Goal: Information Seeking & Learning: Learn about a topic

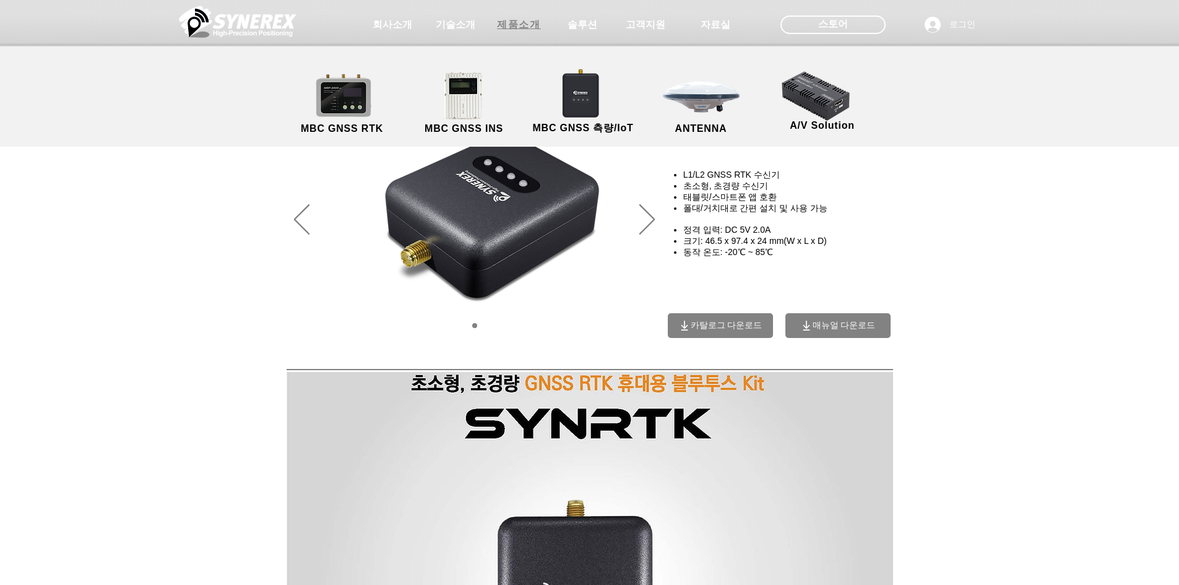
click at [518, 20] on span "제품소개" at bounding box center [518, 25] width 43 height 13
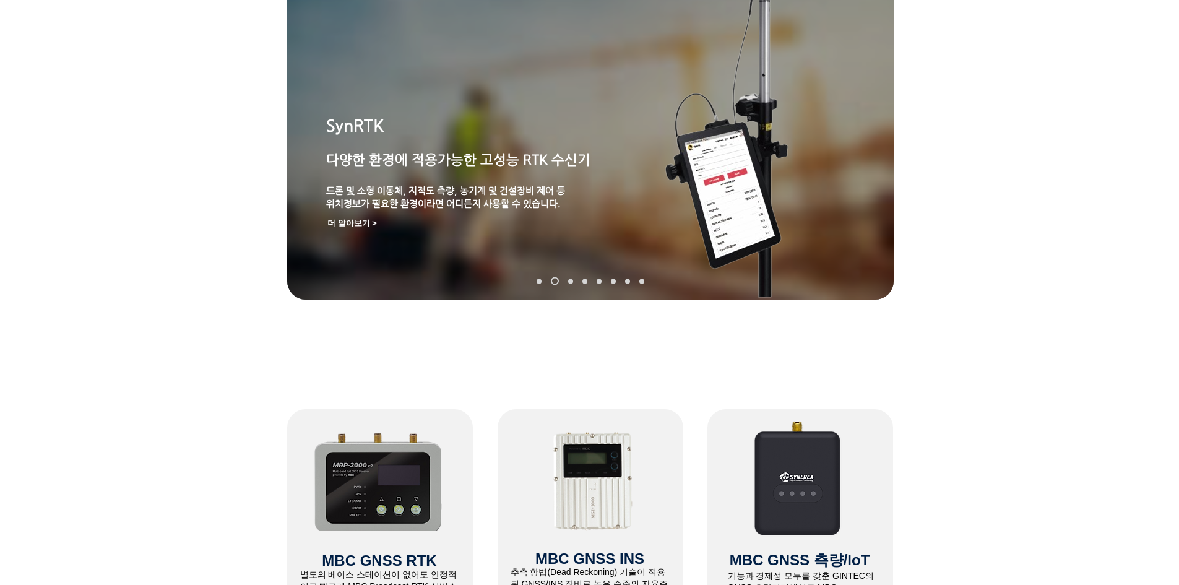
scroll to position [62, 0]
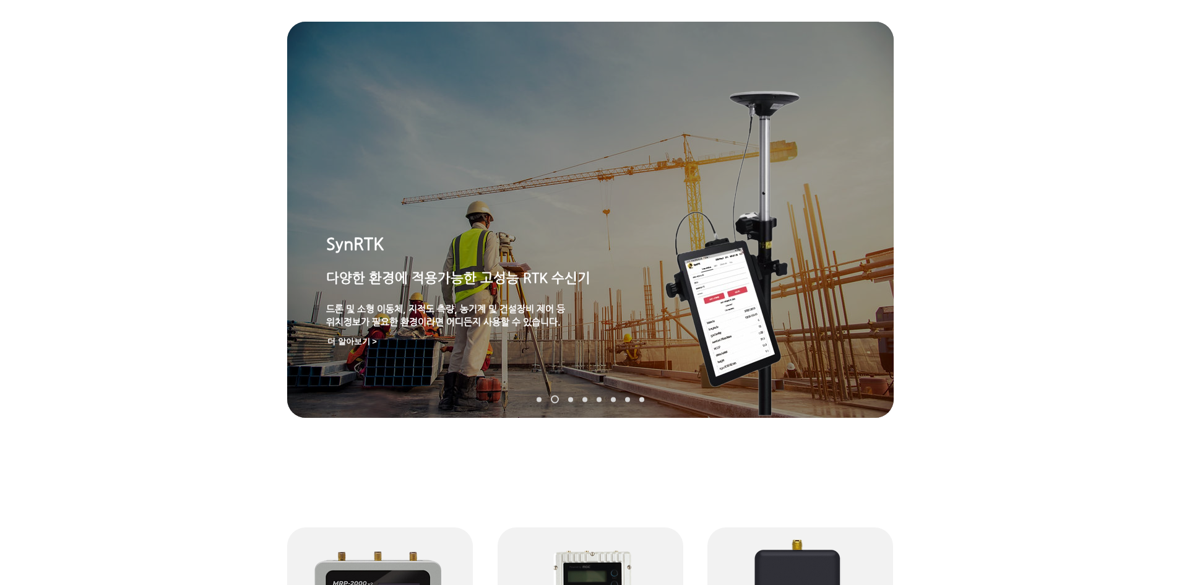
click at [569, 400] on link "MGI-2000" at bounding box center [570, 399] width 5 height 5
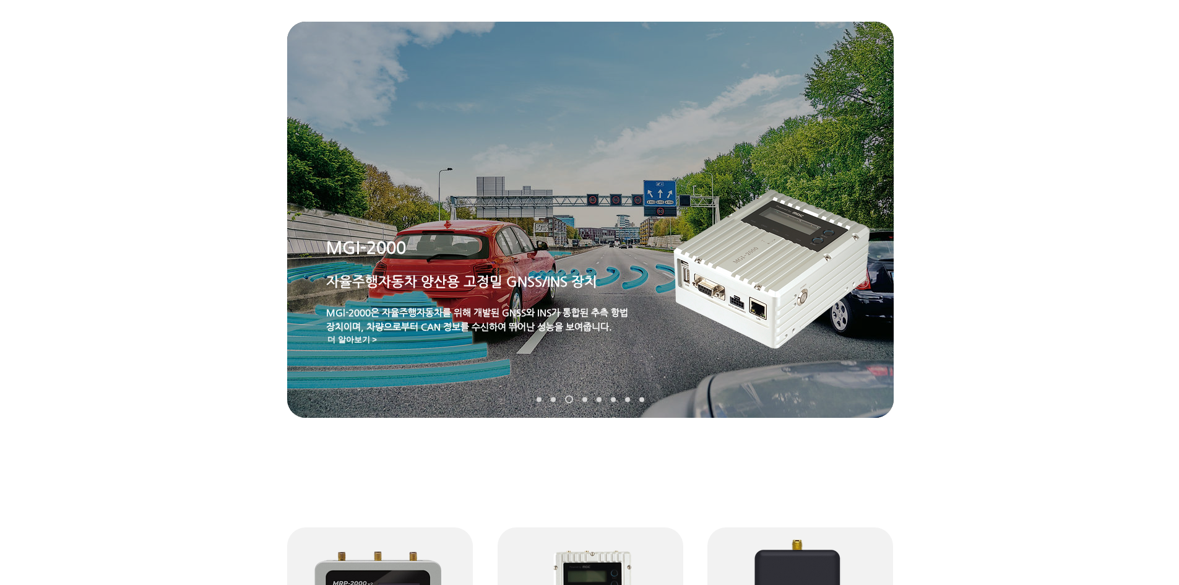
click at [584, 399] on link "MRP-2000" at bounding box center [584, 399] width 5 height 5
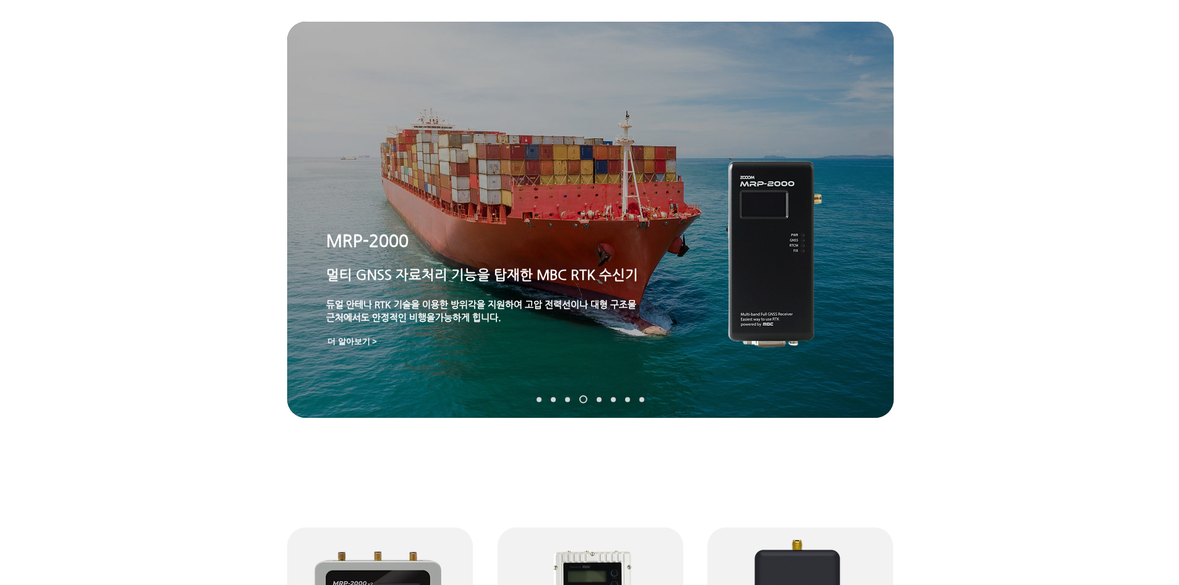
click at [599, 399] on link "TDR-3000" at bounding box center [599, 399] width 5 height 5
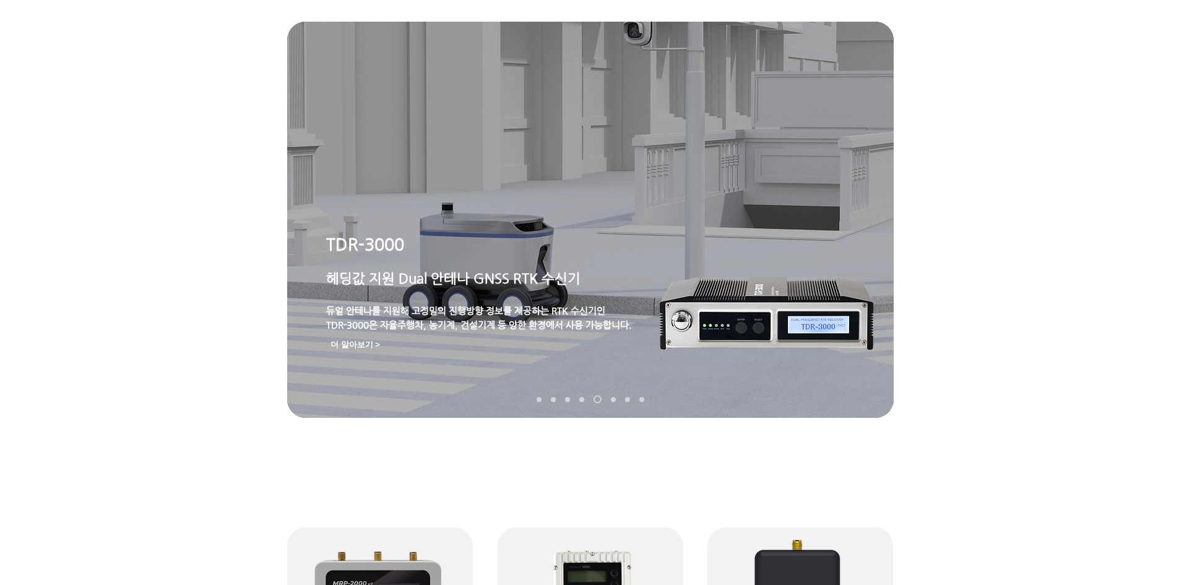
click at [613, 399] on link "MDU-2000" at bounding box center [613, 399] width 5 height 5
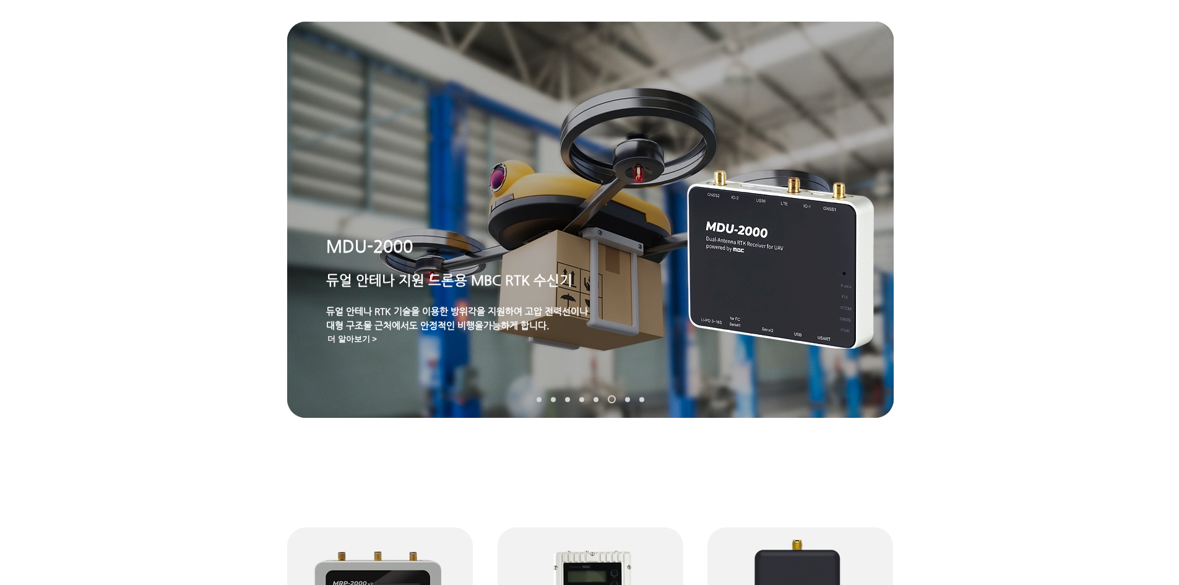
click at [627, 400] on link "TDR-2000" at bounding box center [627, 399] width 5 height 5
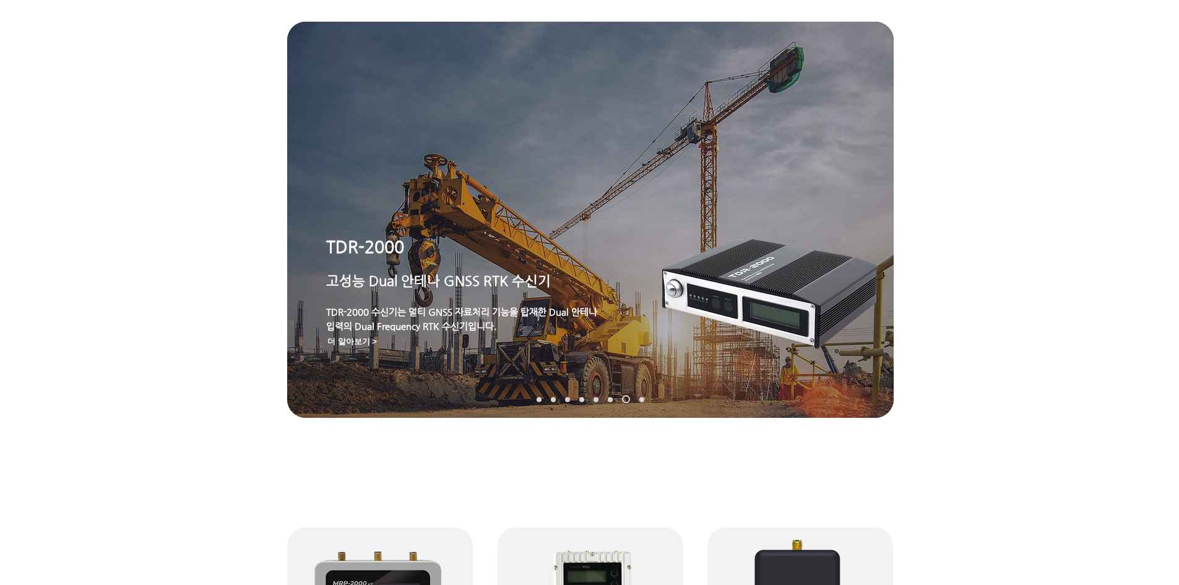
click at [642, 400] on link "TDR-1000T" at bounding box center [641, 399] width 5 height 5
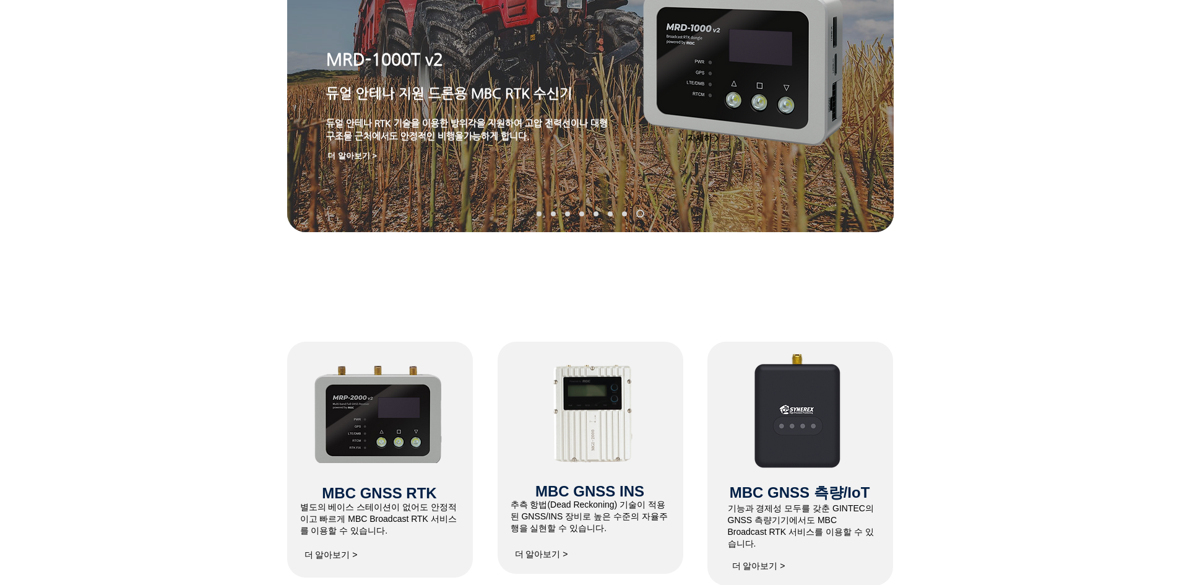
scroll to position [0, 0]
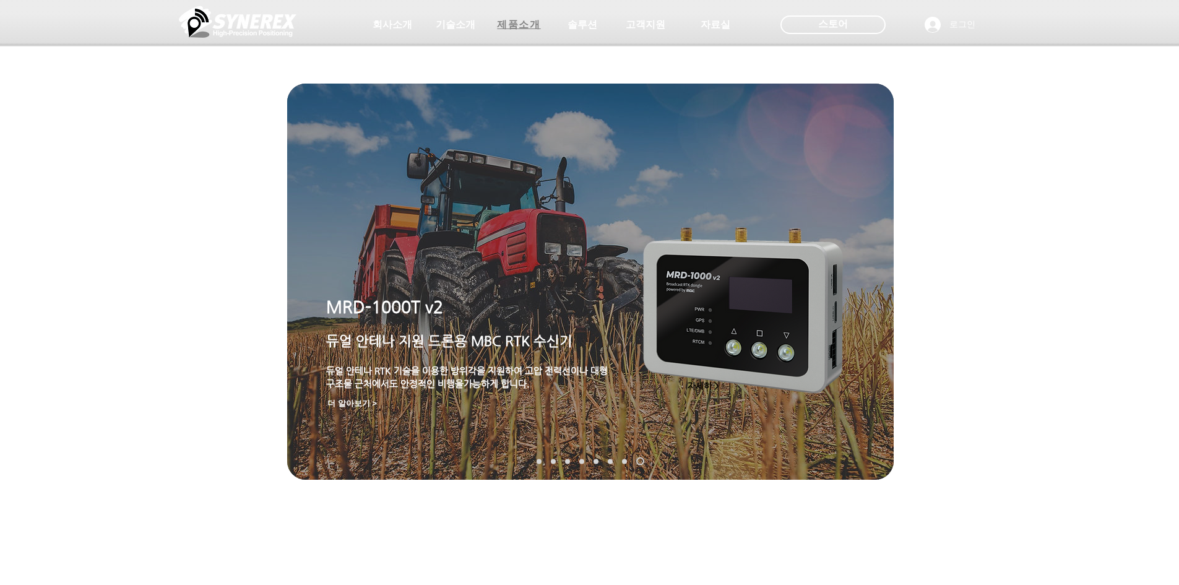
click at [519, 26] on span "제품소개" at bounding box center [518, 25] width 43 height 13
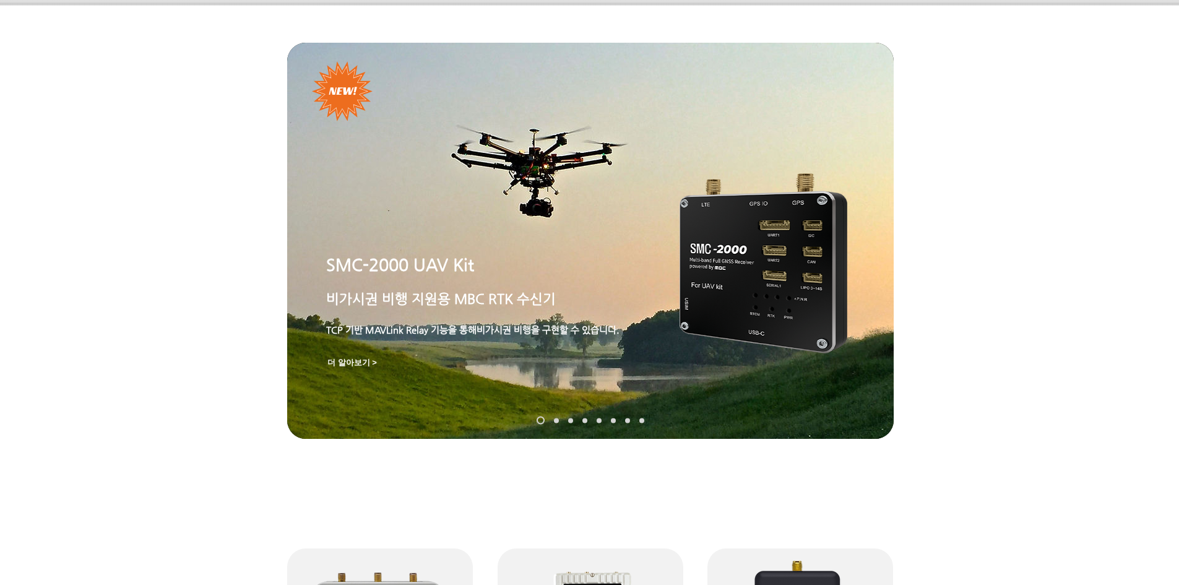
scroll to position [38, 0]
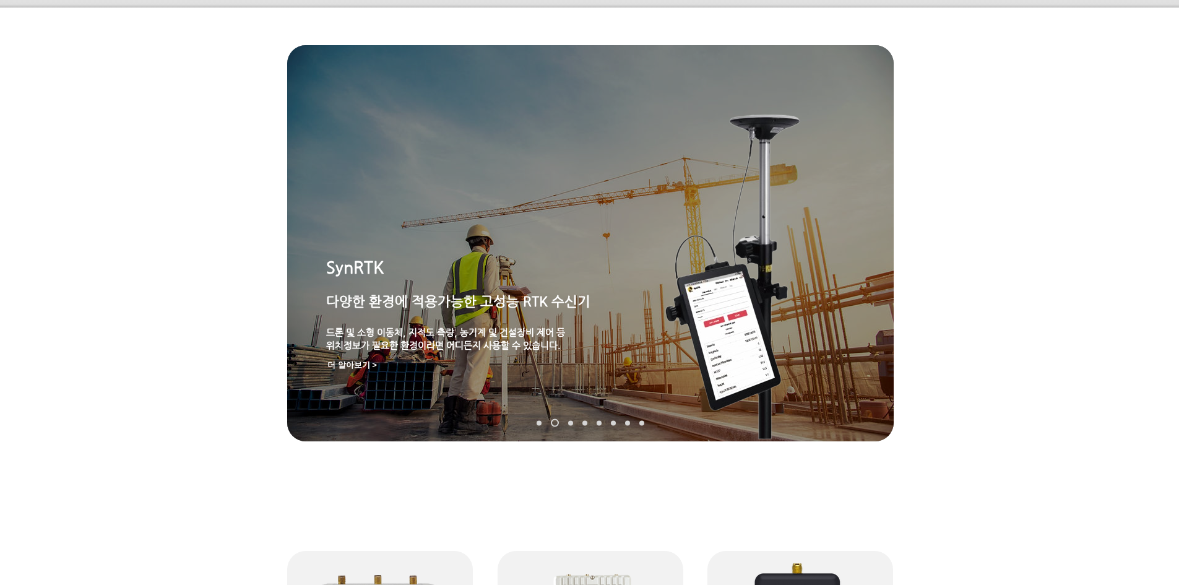
click at [540, 424] on link "SMC-2000" at bounding box center [539, 422] width 5 height 5
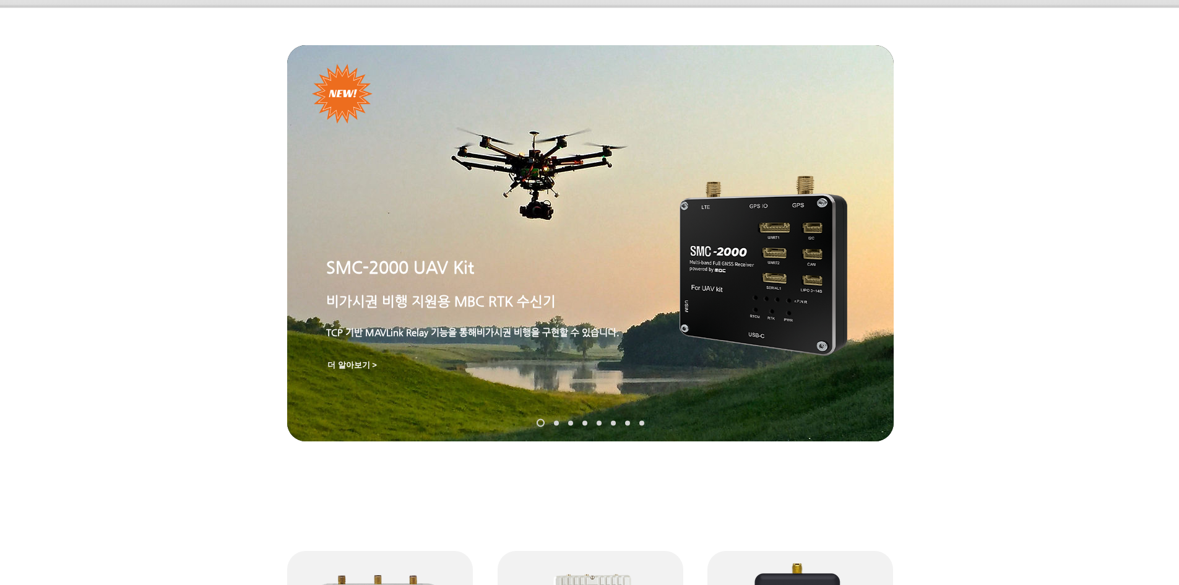
drag, startPoint x: 598, startPoint y: 421, endPoint x: 608, endPoint y: 424, distance: 10.4
click at [598, 421] on link "TDR-3000" at bounding box center [599, 422] width 5 height 5
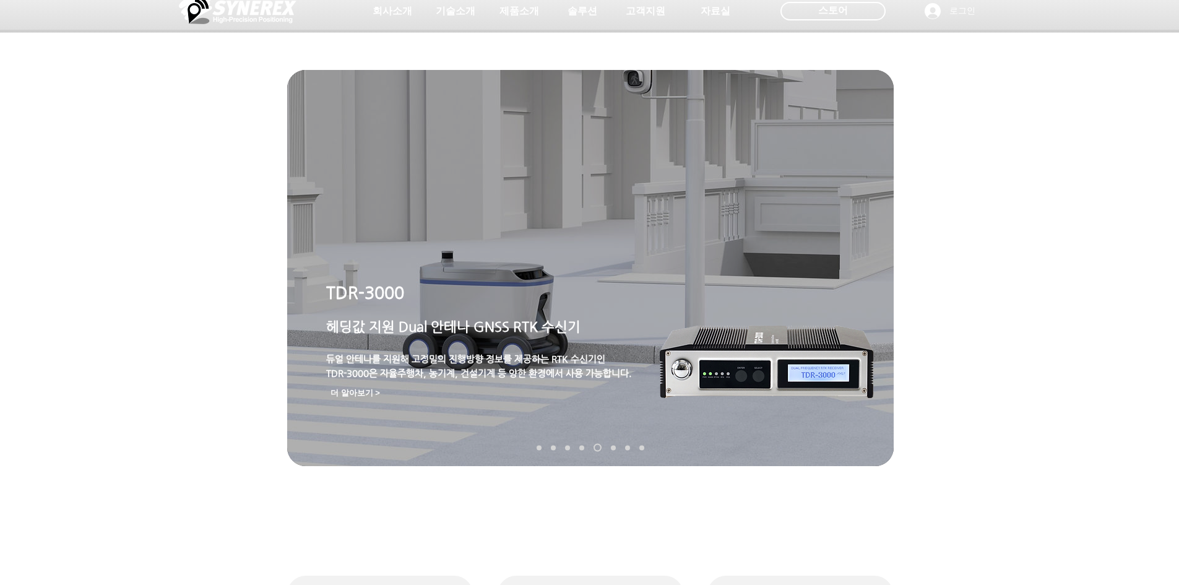
scroll to position [0, 0]
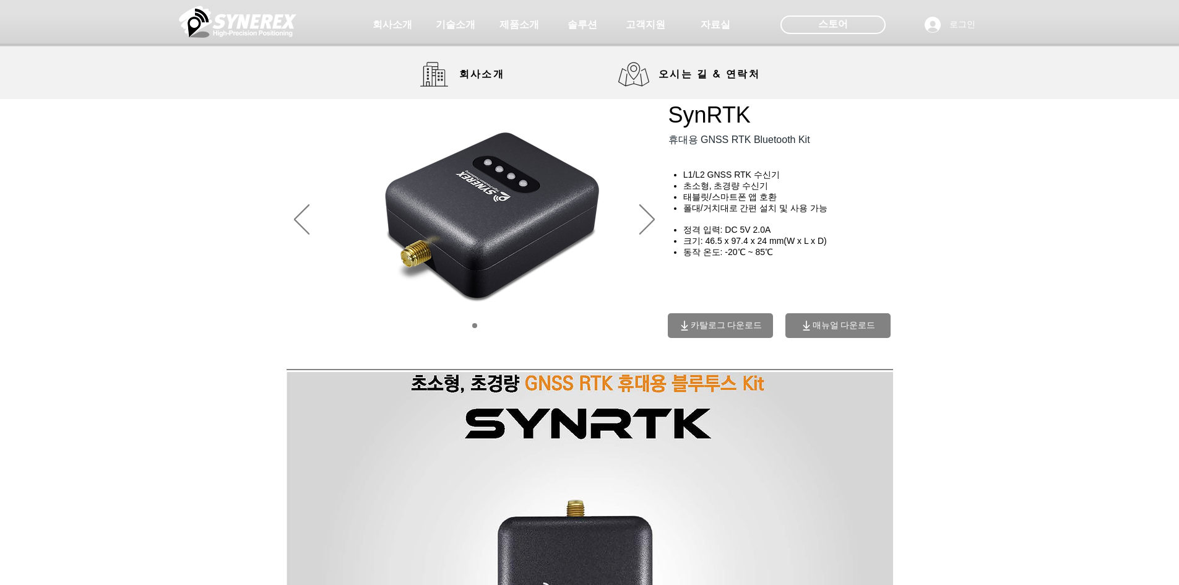
click at [388, 21] on span "회사소개" at bounding box center [393, 25] width 40 height 13
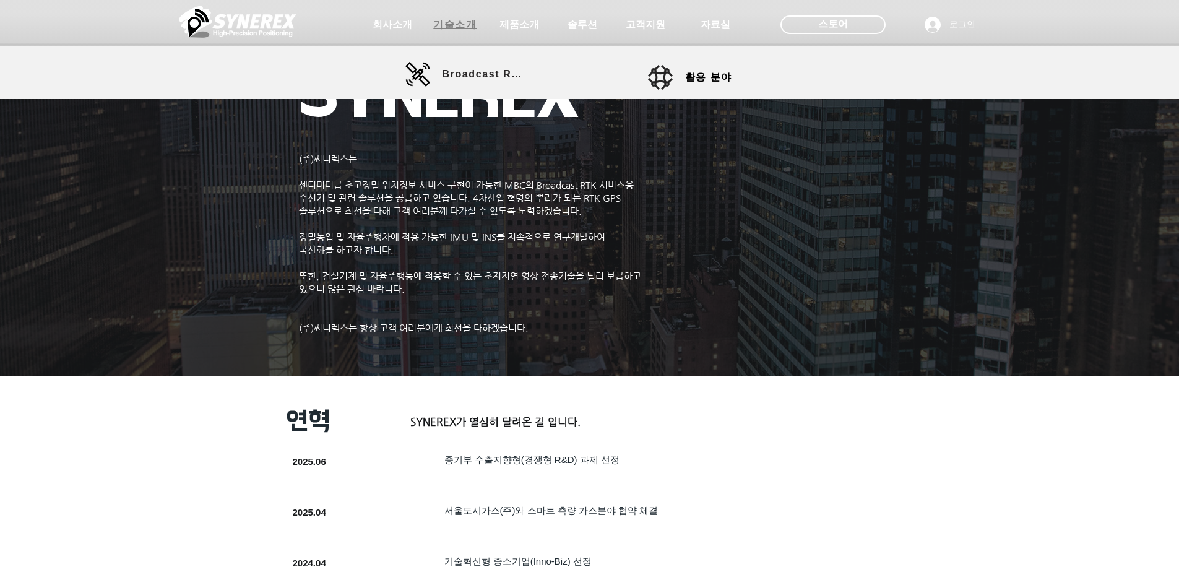
click at [444, 27] on span "기술소개" at bounding box center [454, 25] width 43 height 13
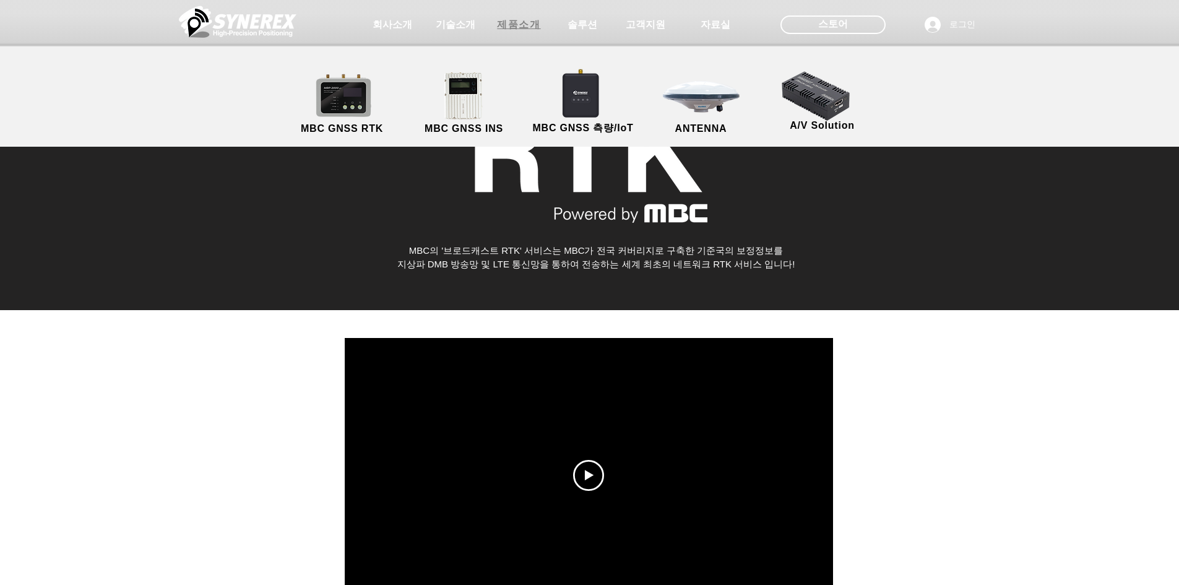
click at [517, 22] on span "제품소개" at bounding box center [518, 25] width 43 height 13
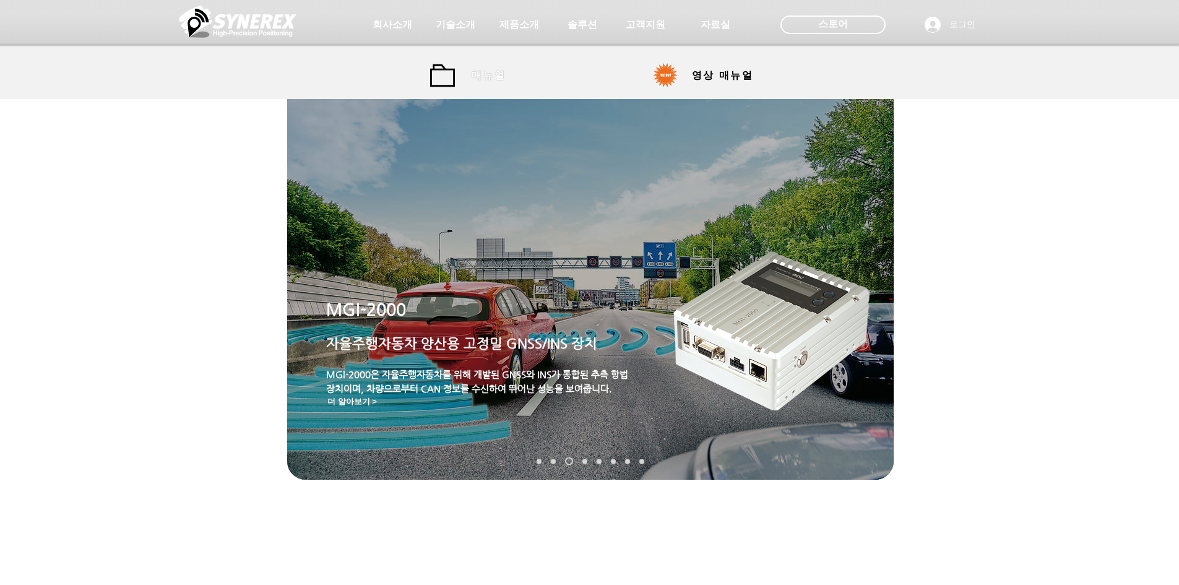
click at [494, 79] on span "매뉴얼" at bounding box center [489, 75] width 34 height 13
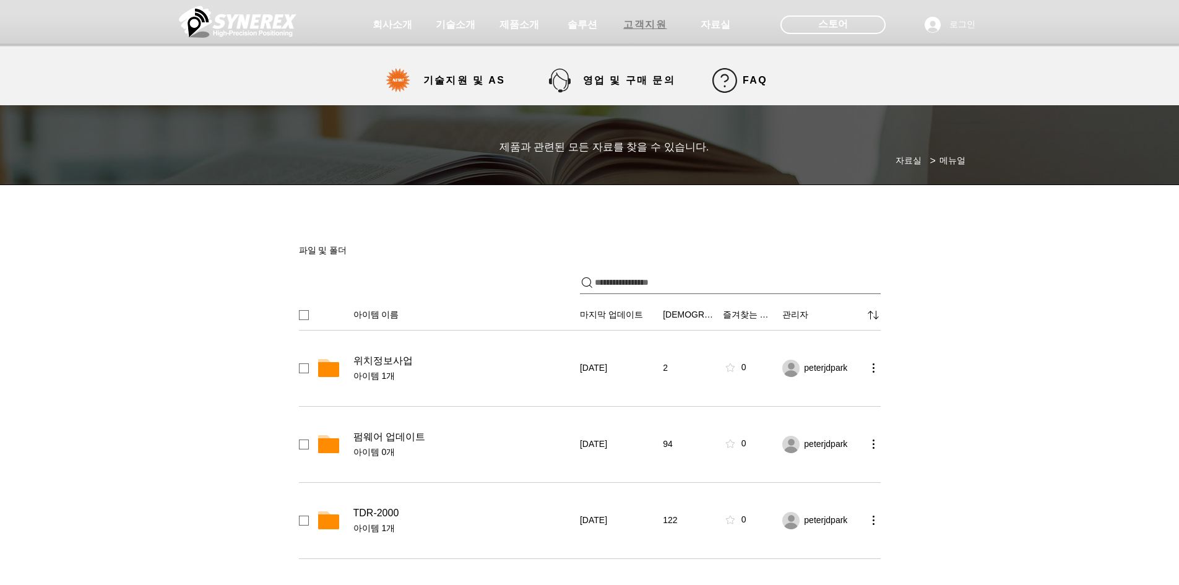
click at [649, 28] on span "고객지원" at bounding box center [644, 25] width 43 height 13
select select "******"
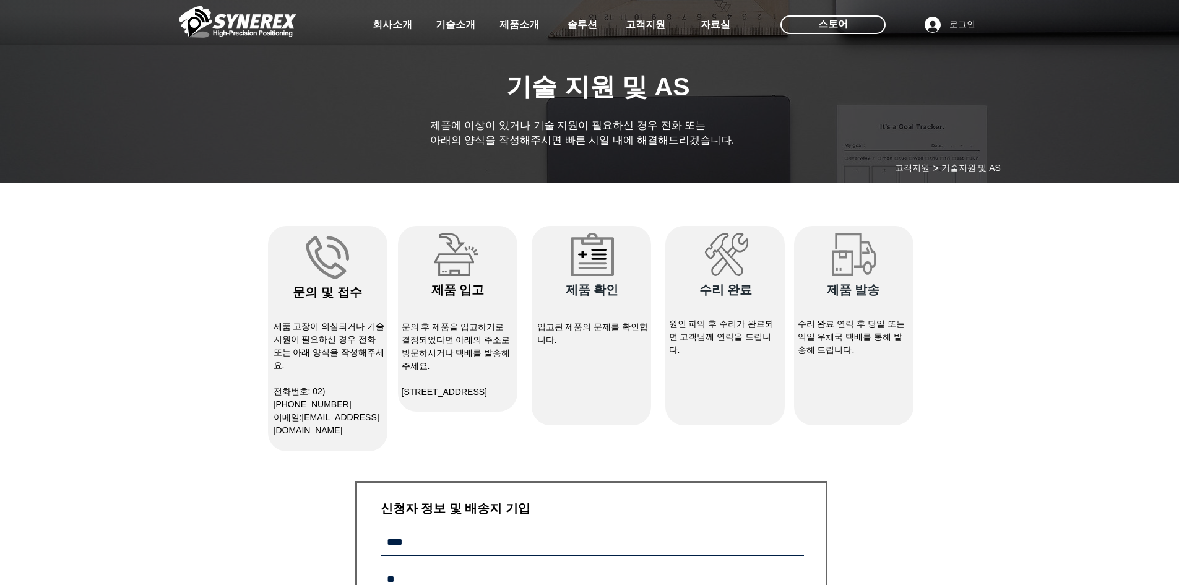
click at [257, 27] on img at bounding box center [238, 21] width 118 height 37
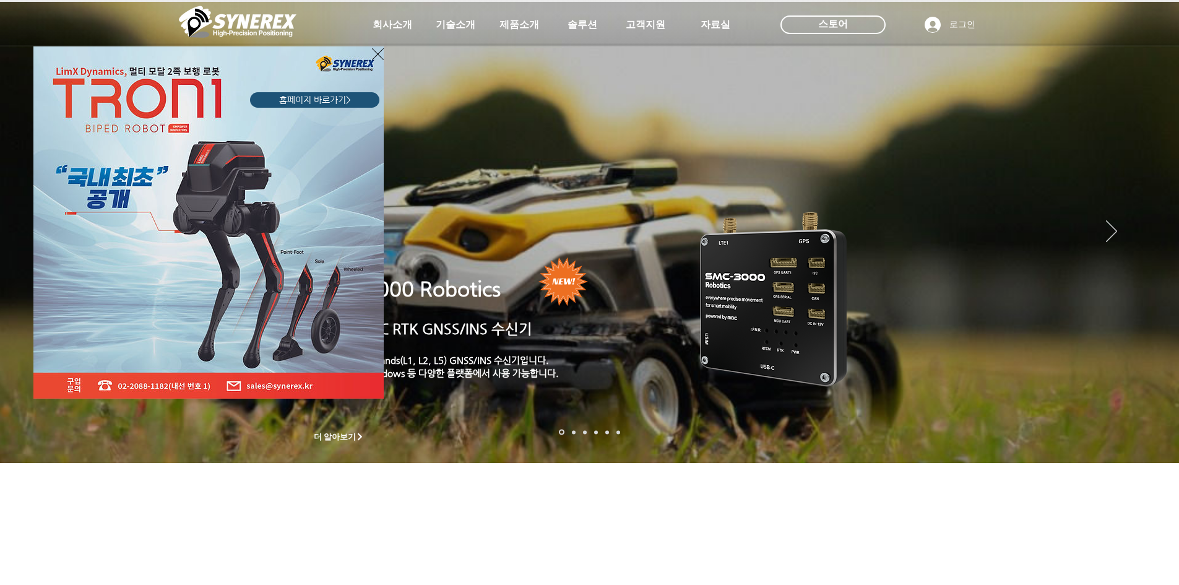
click at [376, 51] on icon "사이트로 돌아가기" at bounding box center [378, 53] width 12 height 15
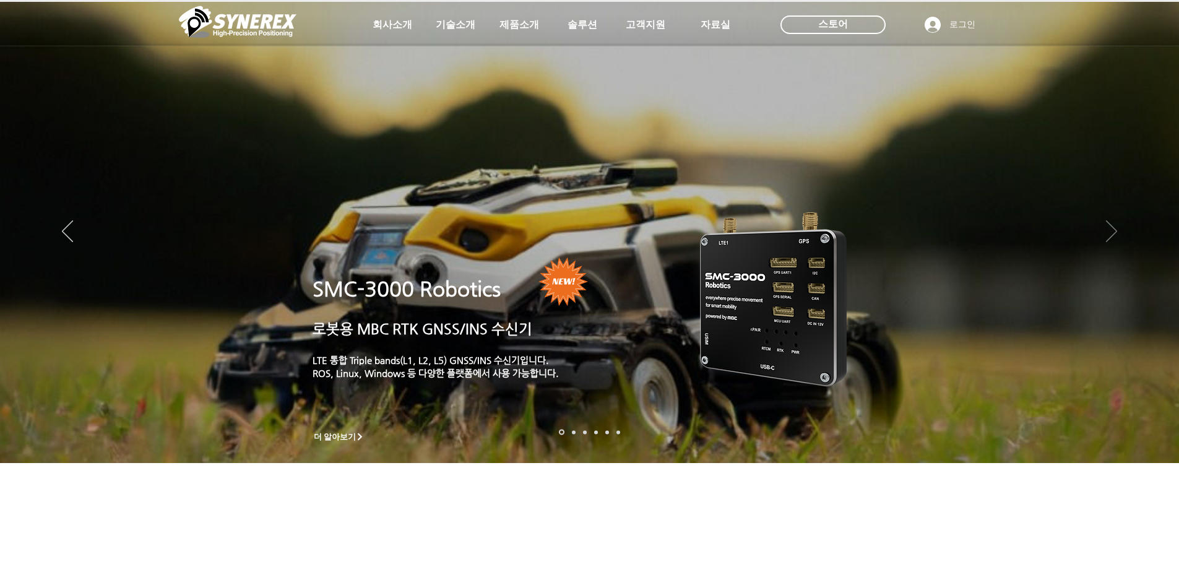
click at [1116, 233] on icon "다음" at bounding box center [1111, 231] width 11 height 22
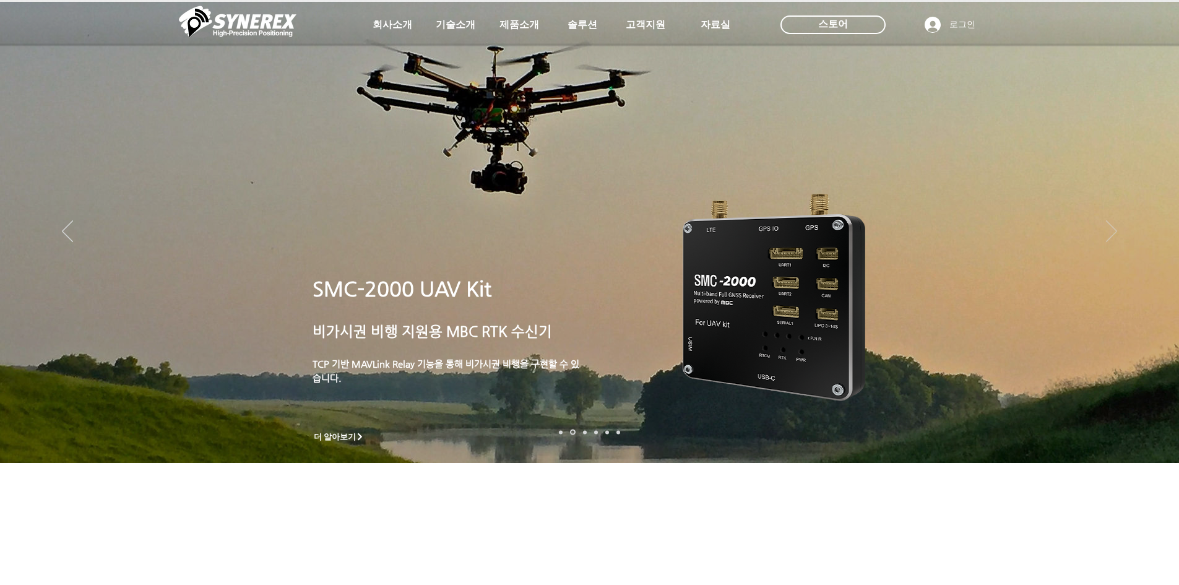
click at [1116, 233] on icon "다음" at bounding box center [1111, 231] width 11 height 22
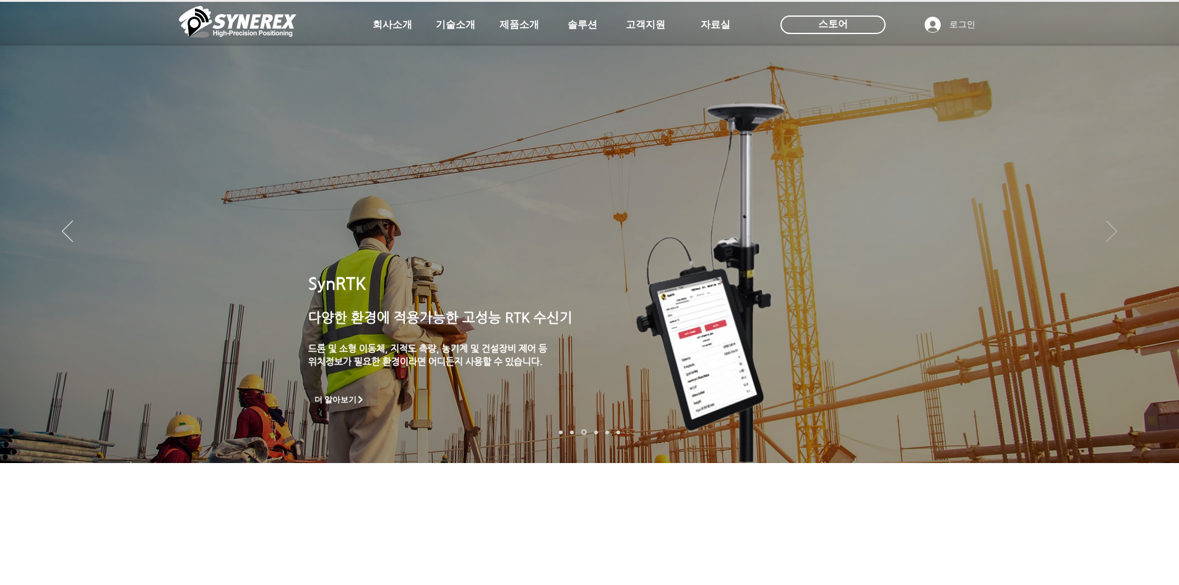
click at [1116, 233] on icon "다음" at bounding box center [1111, 231] width 11 height 22
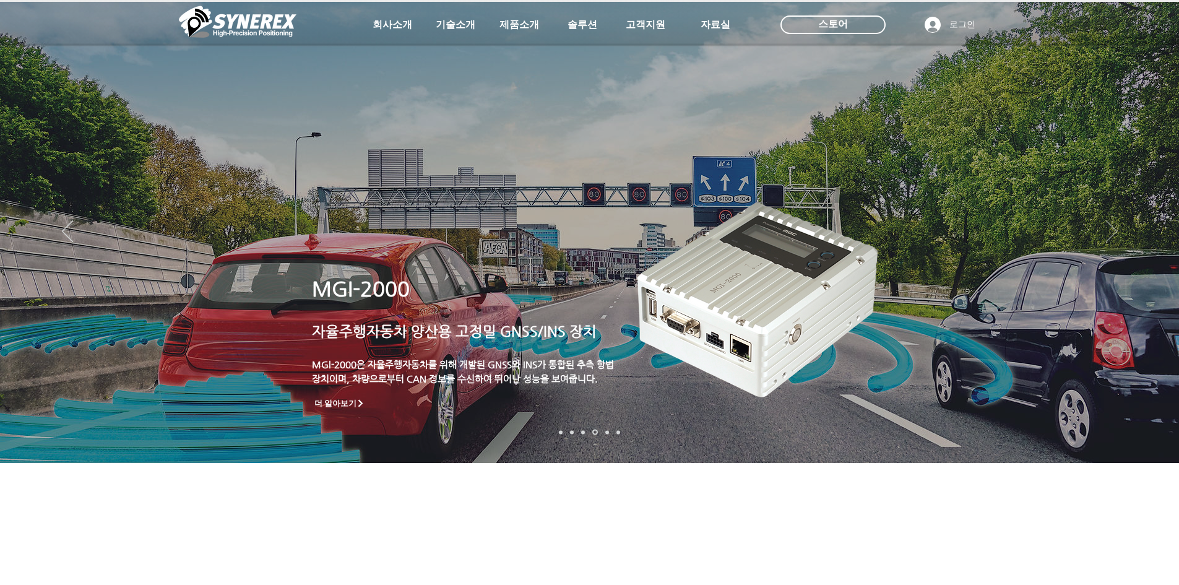
click at [1116, 233] on icon "다음" at bounding box center [1111, 231] width 11 height 22
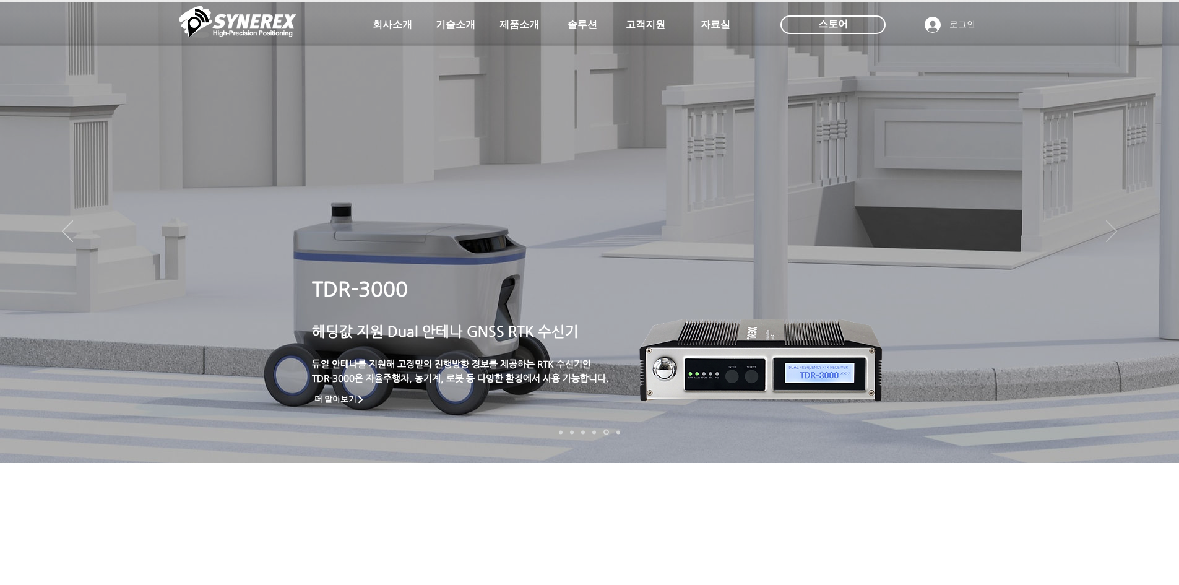
click at [1116, 233] on icon "다음" at bounding box center [1111, 231] width 11 height 22
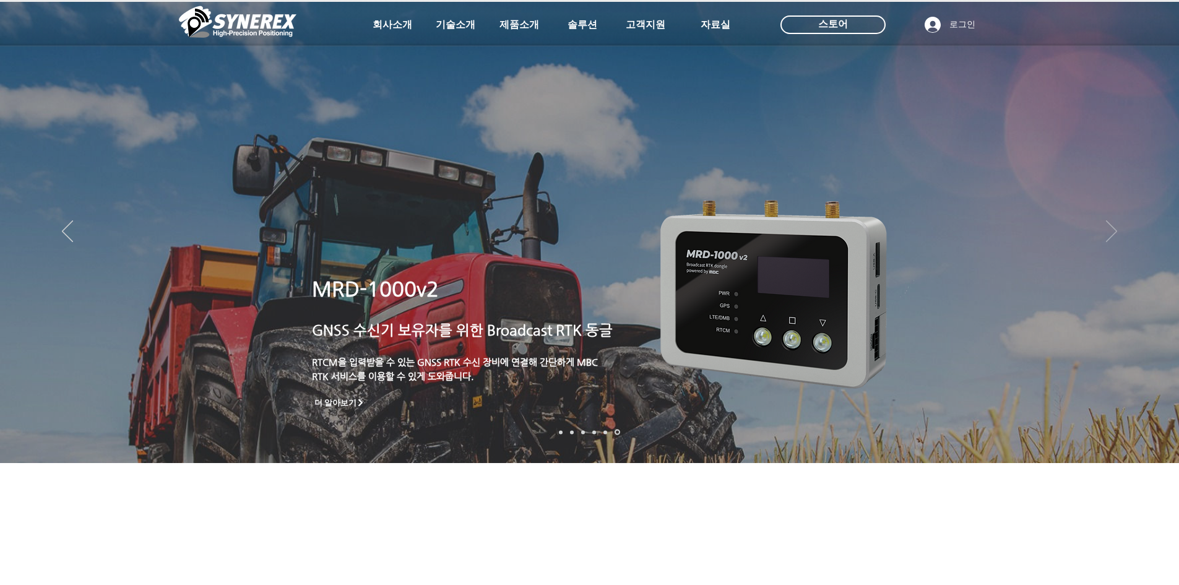
click at [1116, 233] on icon "다음" at bounding box center [1111, 231] width 11 height 22
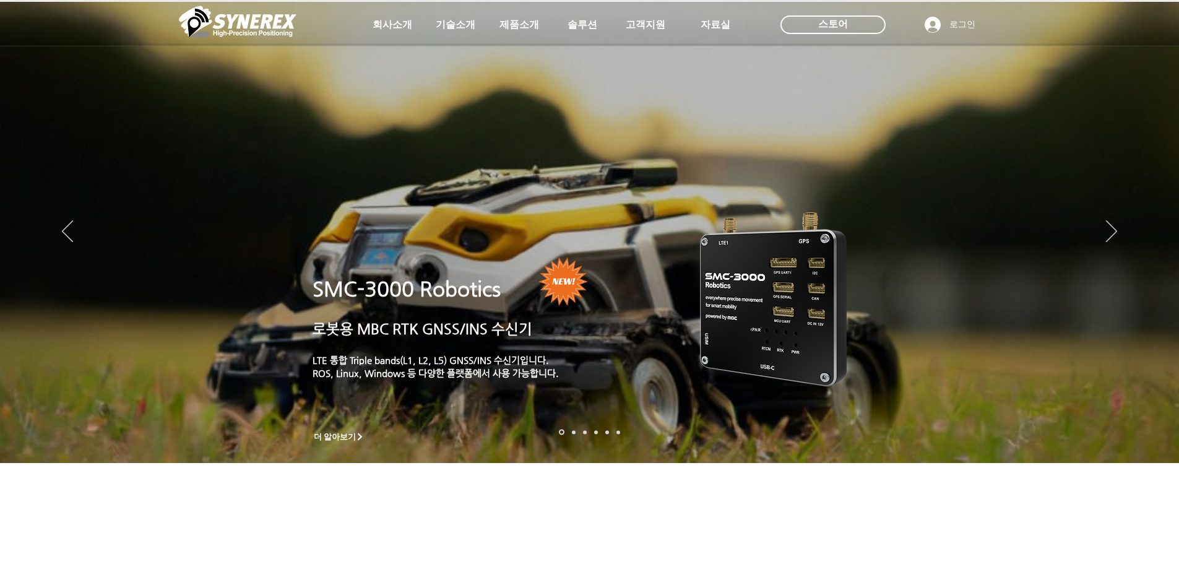
click at [455, 293] on span "SMC-3000 Robotics" at bounding box center [406, 289] width 188 height 24
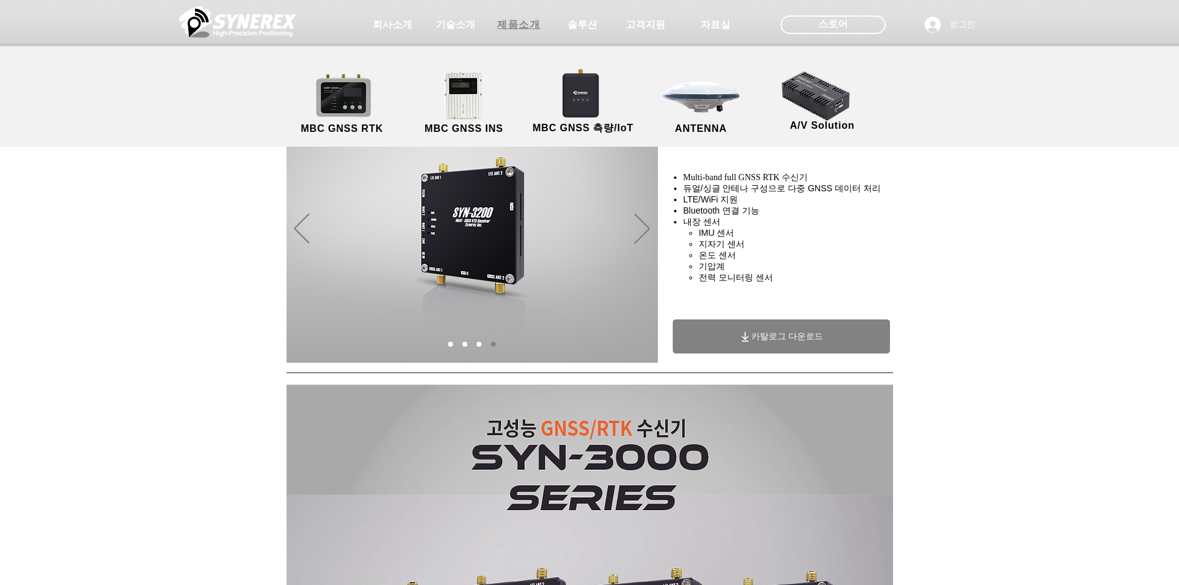
click at [517, 23] on span "제품소개" at bounding box center [518, 25] width 43 height 13
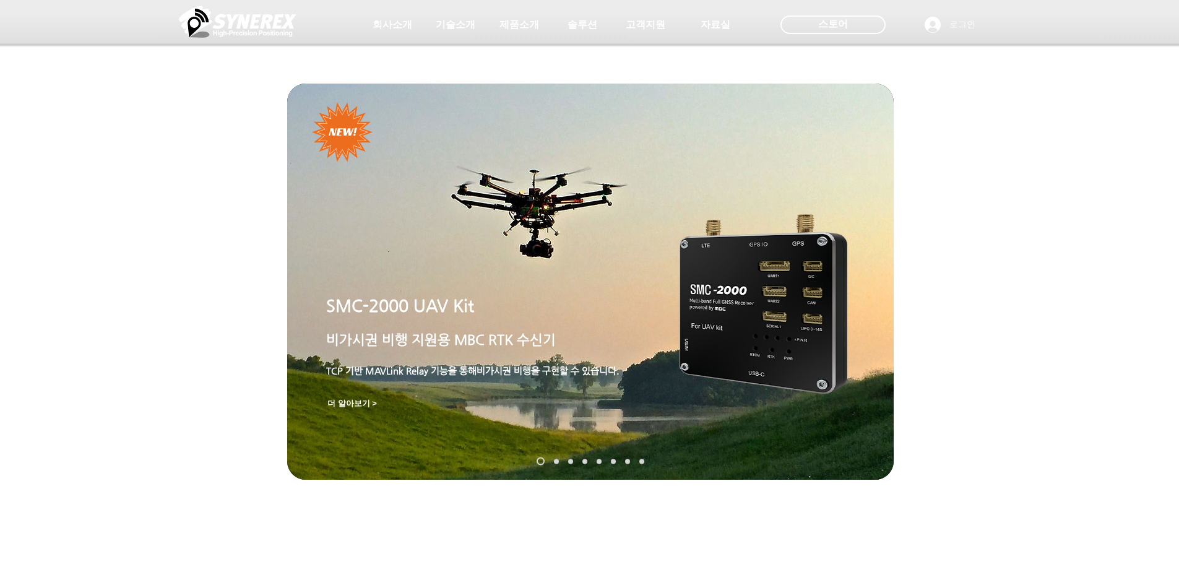
click at [558, 461] on link "SynRTK" at bounding box center [556, 461] width 5 height 5
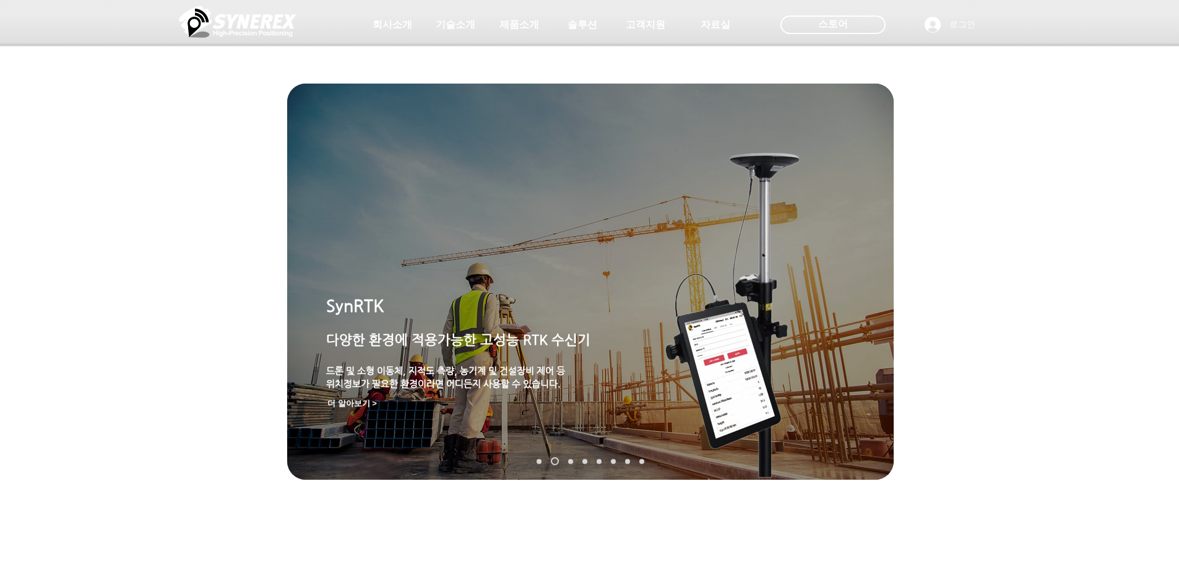
click at [569, 460] on link "MGI-2000" at bounding box center [570, 461] width 5 height 5
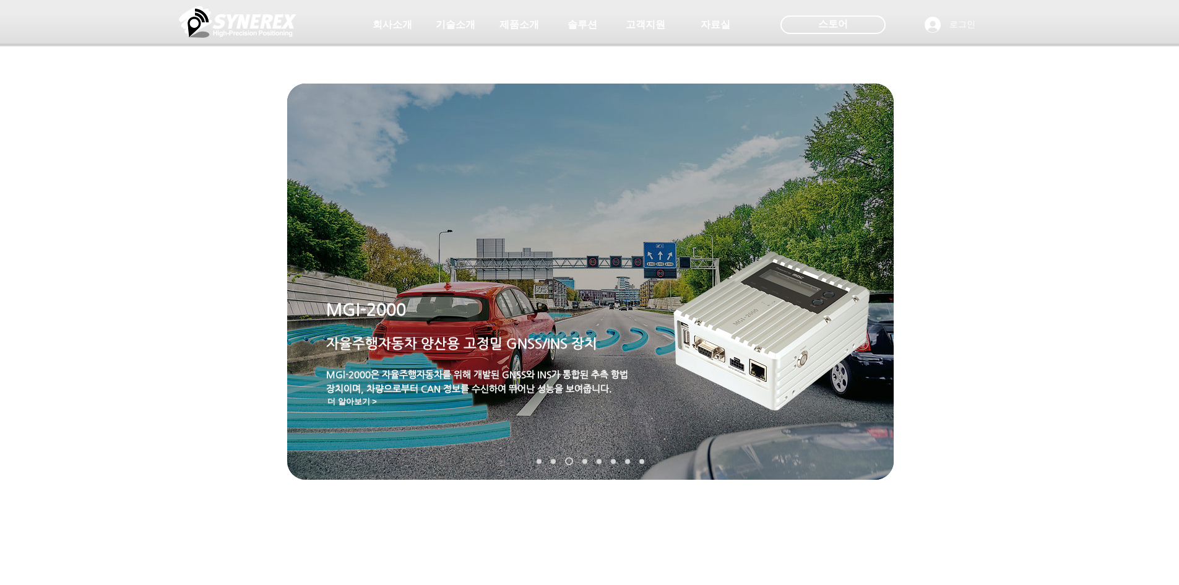
drag, startPoint x: 584, startPoint y: 462, endPoint x: 594, endPoint y: 462, distance: 10.5
click at [584, 462] on link "MRP-2000" at bounding box center [584, 461] width 5 height 5
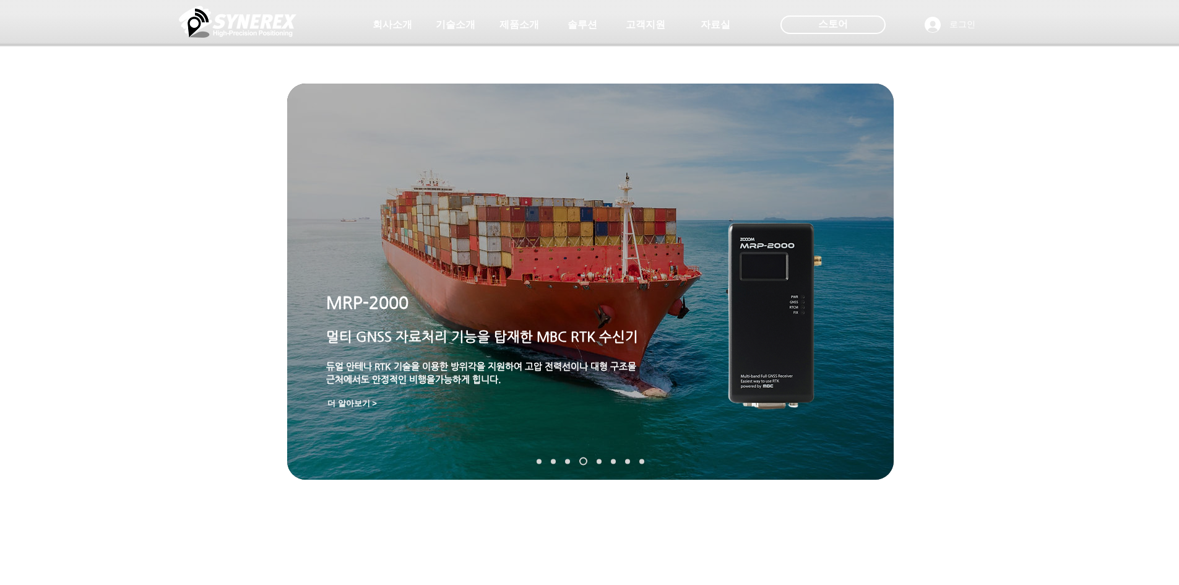
click at [598, 461] on link "TDR-3000" at bounding box center [599, 461] width 5 height 5
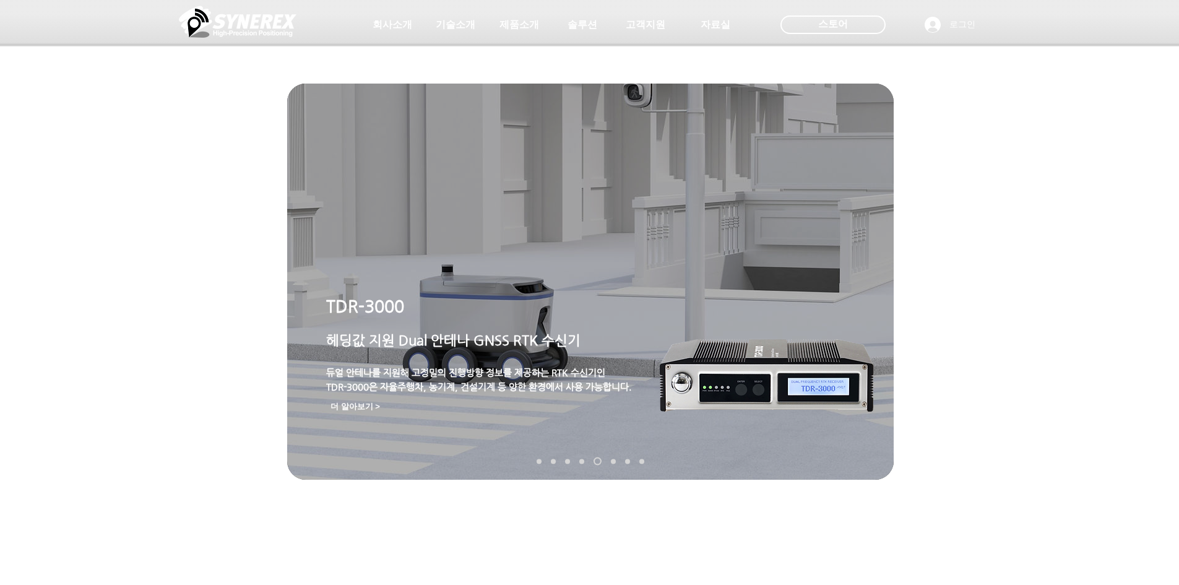
click at [613, 461] on link "MDU-2000" at bounding box center [613, 461] width 5 height 5
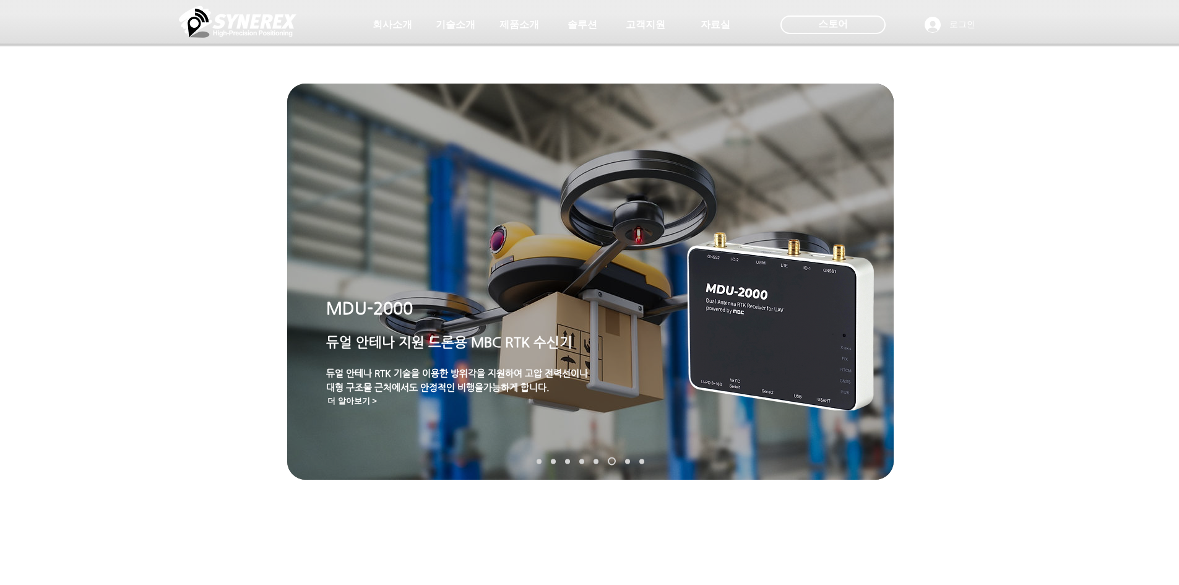
click at [625, 461] on link "TDR-2000" at bounding box center [627, 461] width 5 height 5
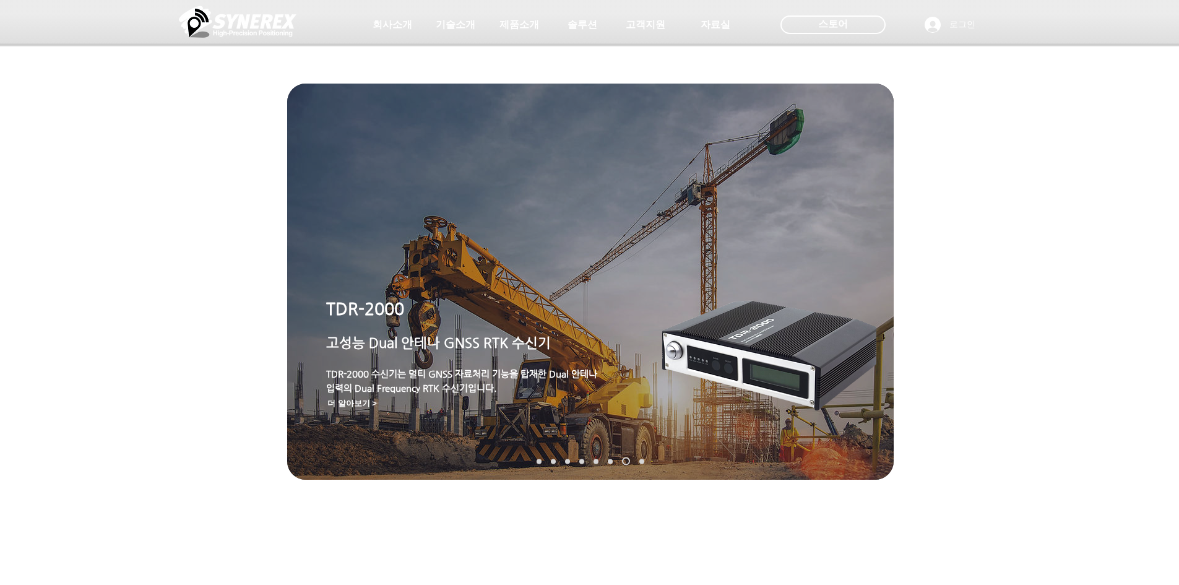
click at [641, 461] on link "TDR-1000T" at bounding box center [641, 461] width 5 height 5
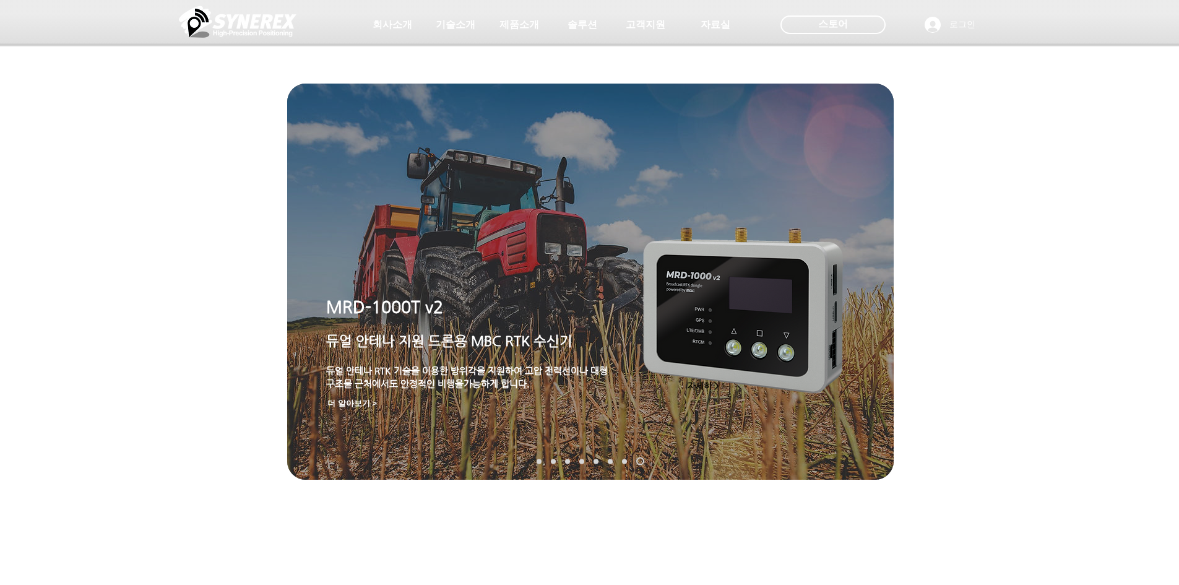
click at [539, 461] on link "SMC-2000" at bounding box center [539, 461] width 5 height 5
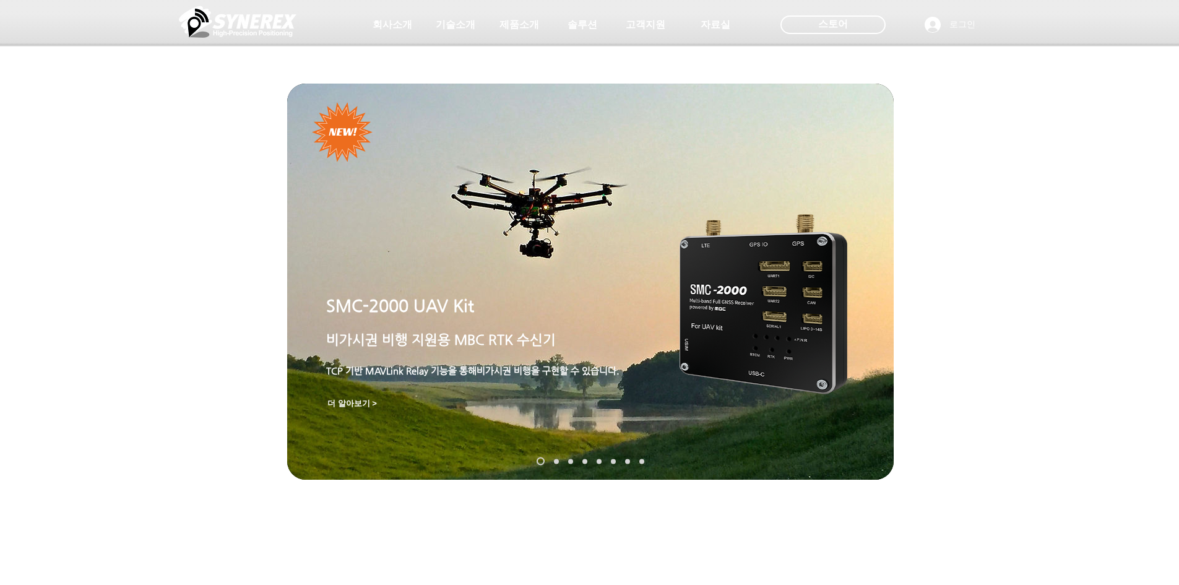
click at [557, 462] on link "SynRTK" at bounding box center [556, 461] width 5 height 5
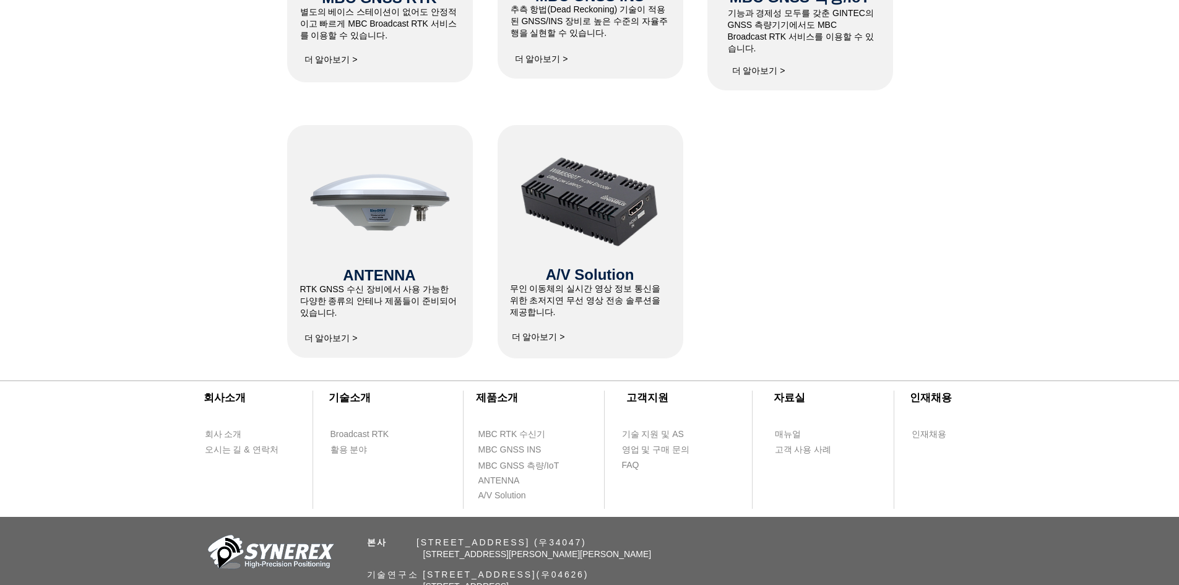
scroll to position [843, 0]
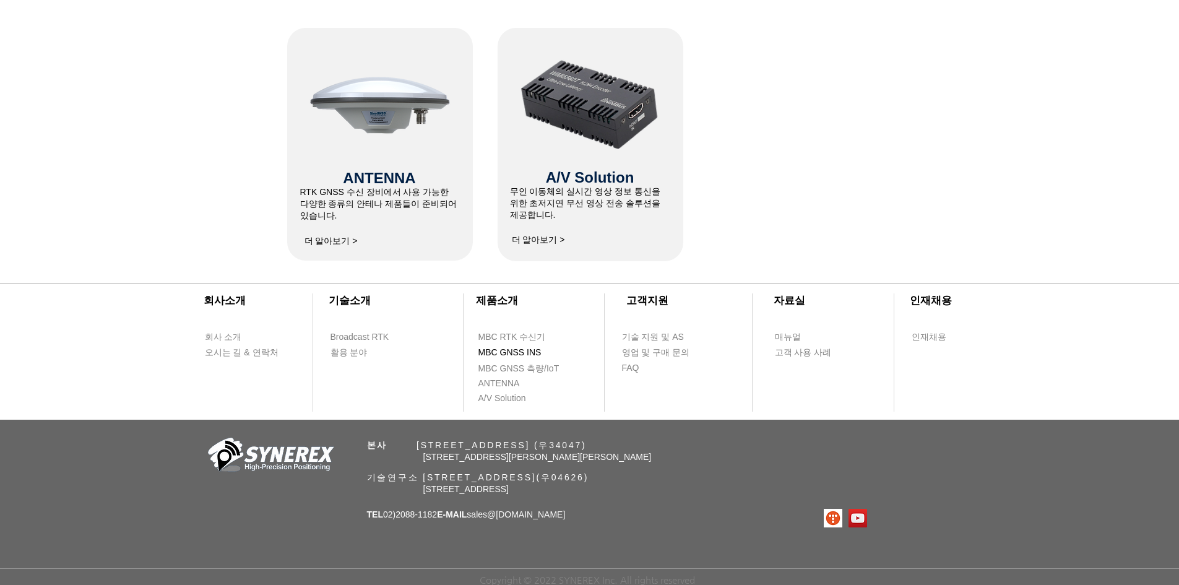
click at [519, 347] on span "MBC GNSS INS" at bounding box center [509, 353] width 63 height 12
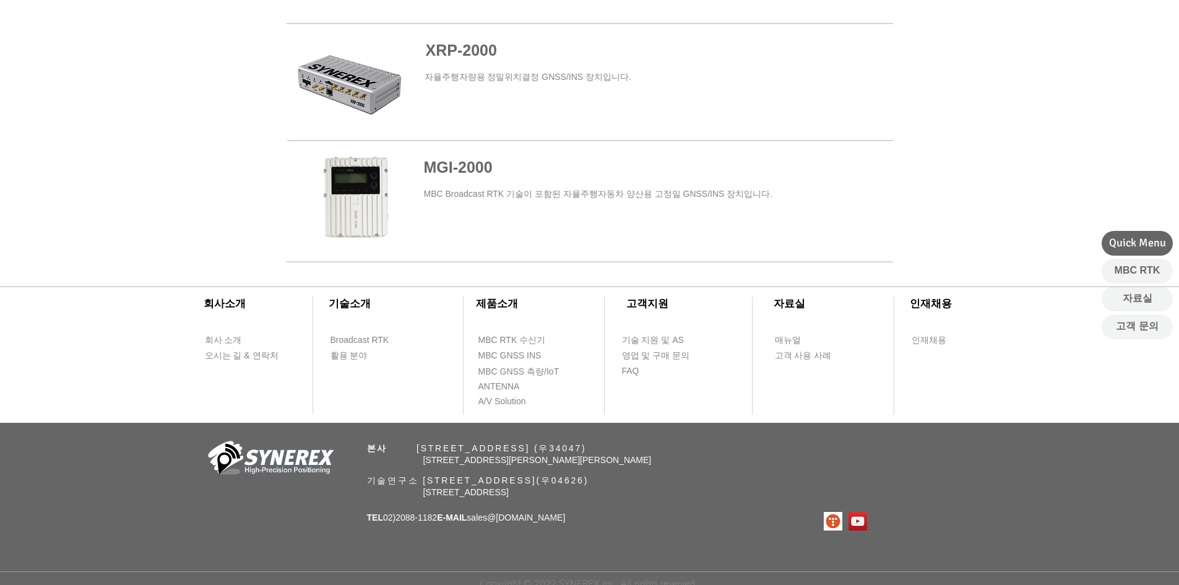
scroll to position [837, 0]
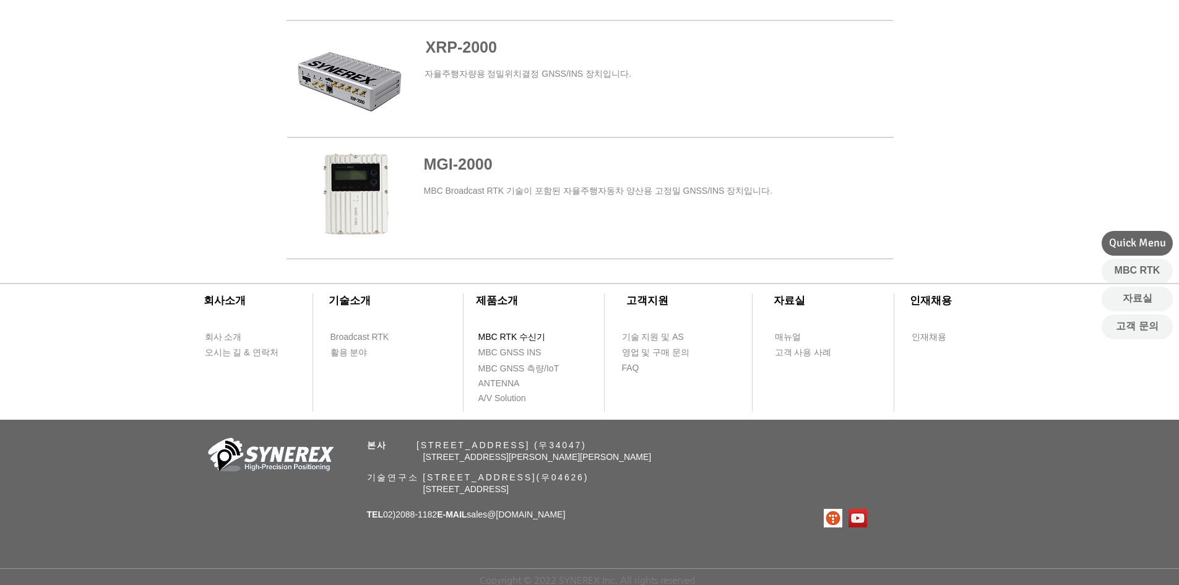
click at [515, 334] on span "MBC RTK 수신기" at bounding box center [511, 337] width 67 height 12
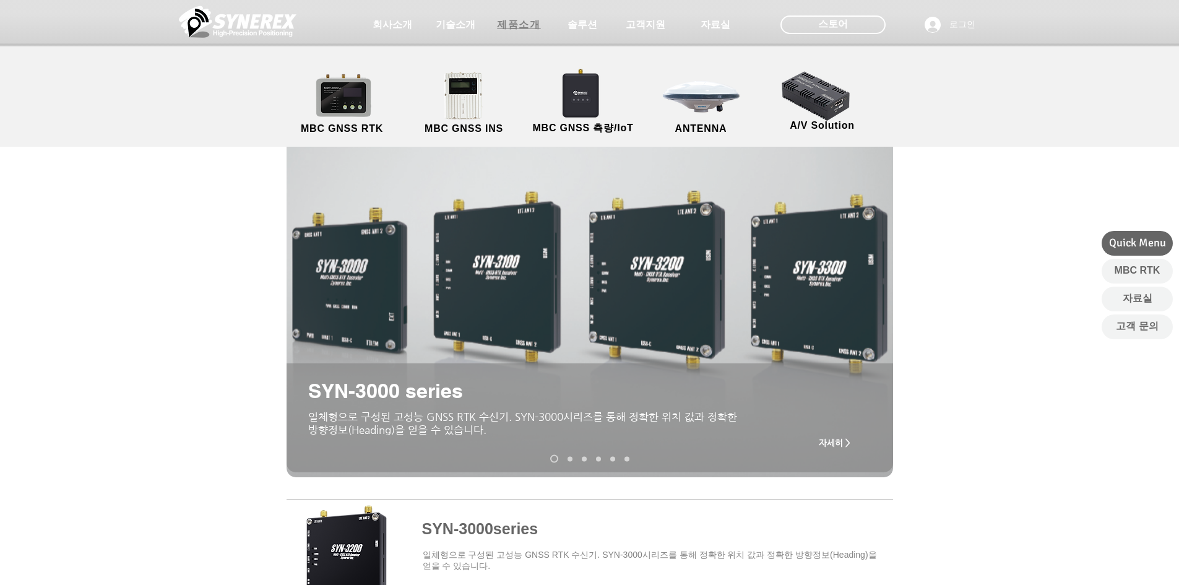
click at [512, 19] on span "제품소개" at bounding box center [518, 25] width 43 height 13
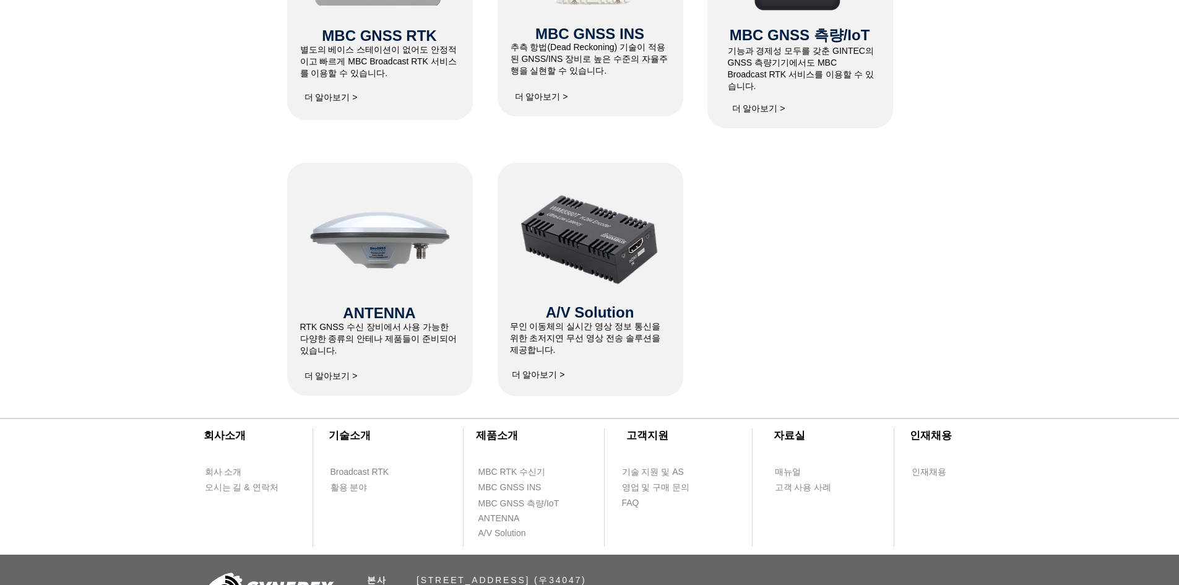
scroll to position [533, 0]
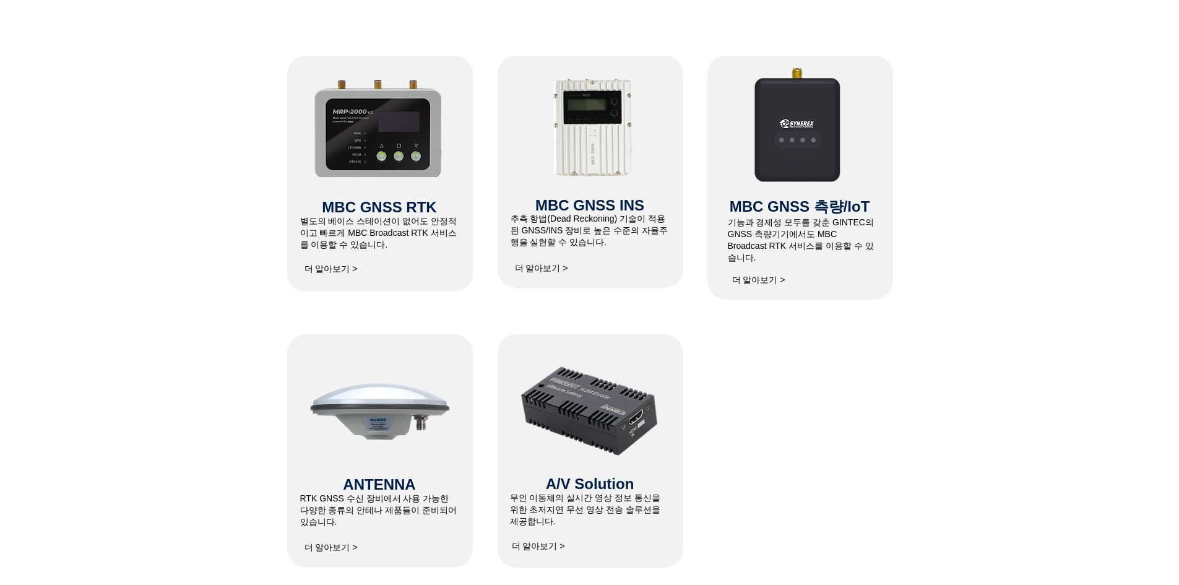
click at [332, 271] on span "더 알아보기 >" at bounding box center [330, 269] width 53 height 11
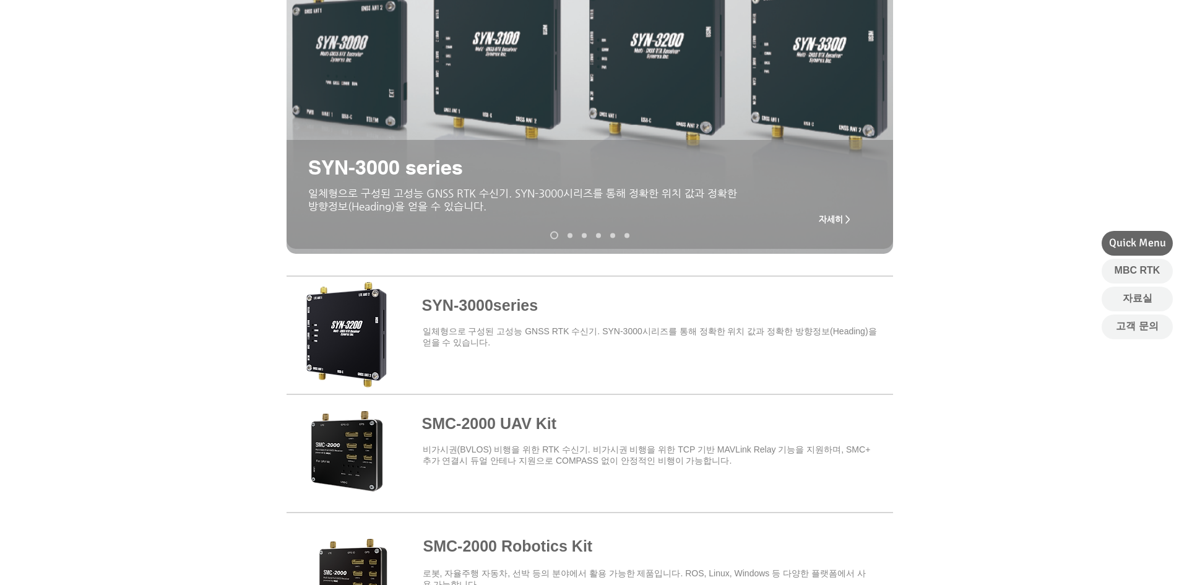
scroll to position [62, 0]
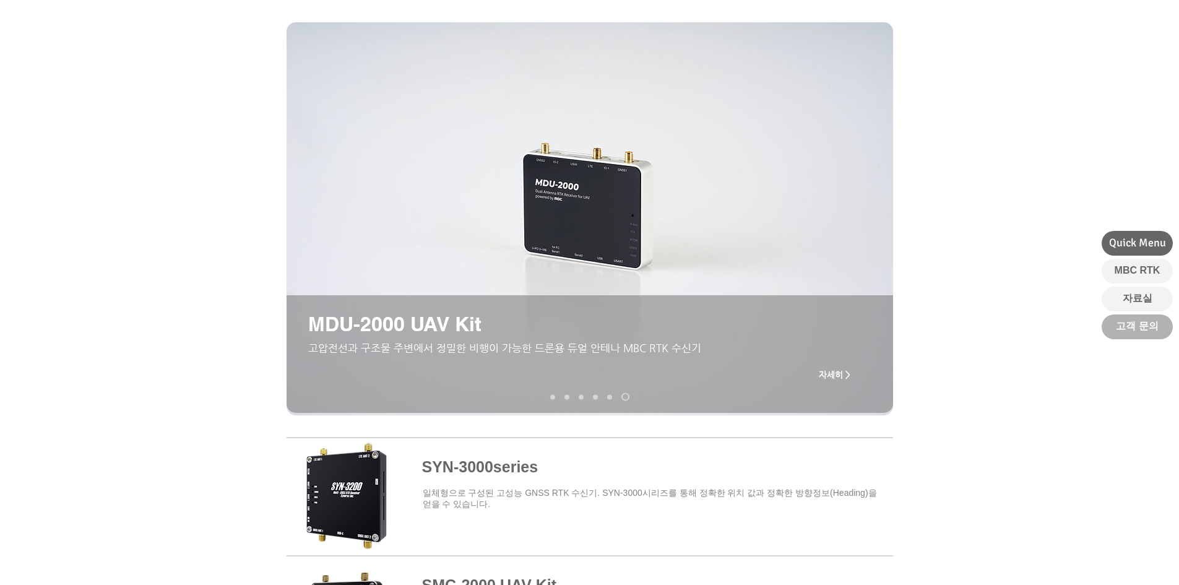
click at [1137, 318] on link "고객 문의" at bounding box center [1136, 326] width 71 height 25
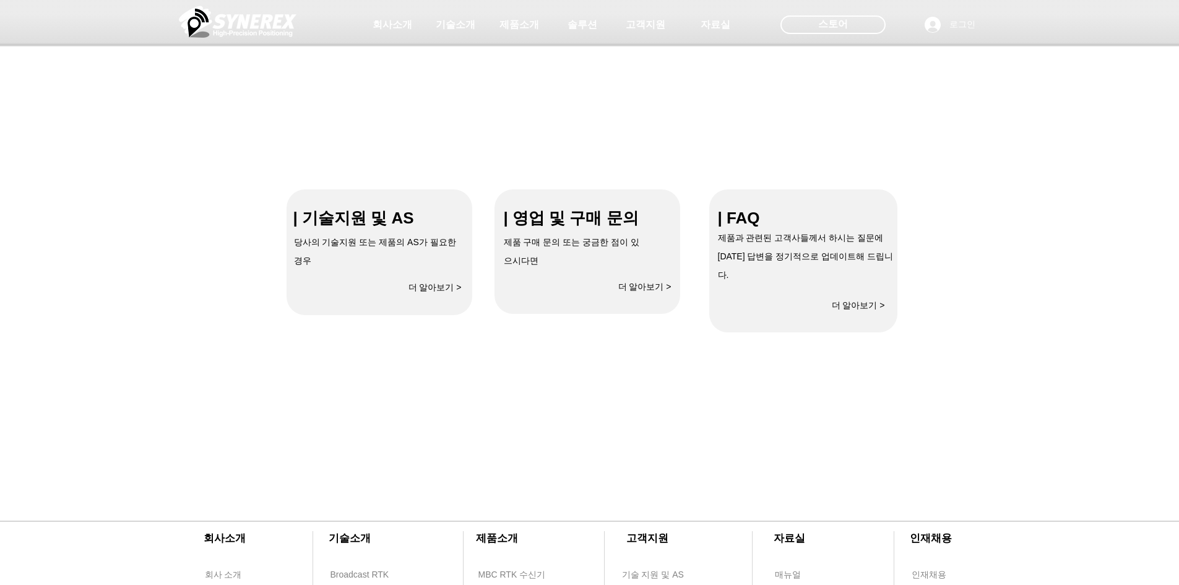
click at [436, 290] on span "더 알아보기 >" at bounding box center [434, 287] width 53 height 11
select select "******"
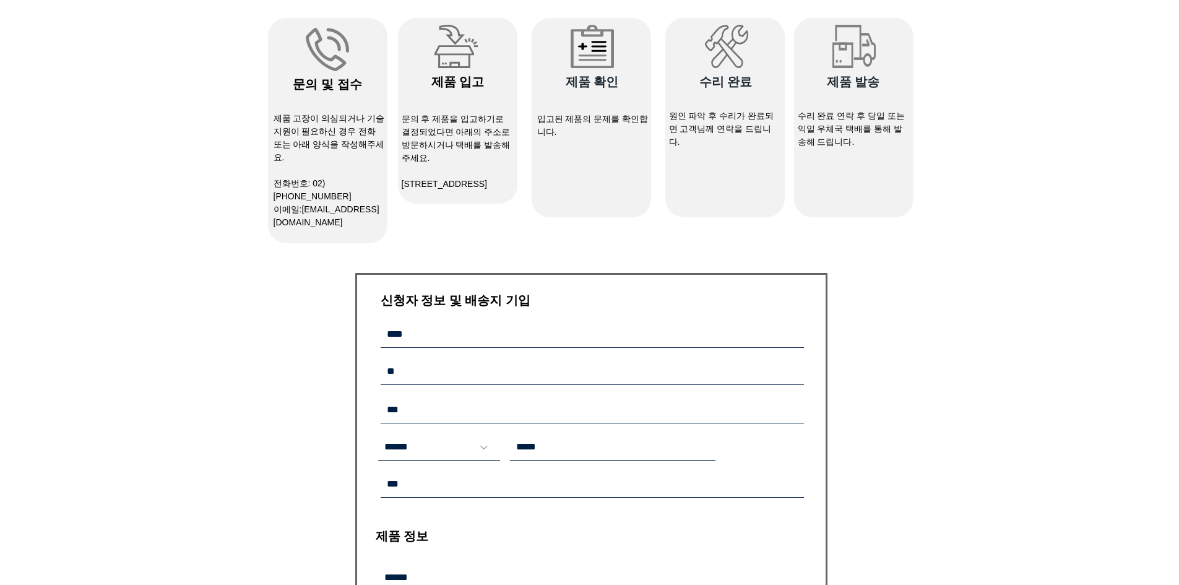
scroll to position [186, 0]
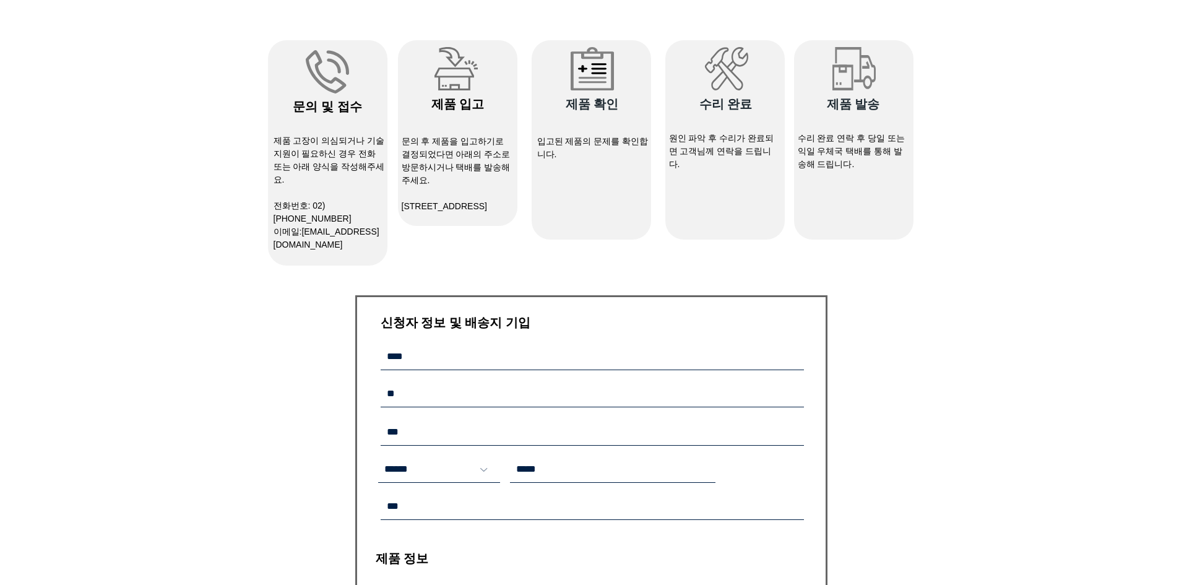
drag, startPoint x: 379, startPoint y: 253, endPoint x: 389, endPoint y: 248, distance: 11.1
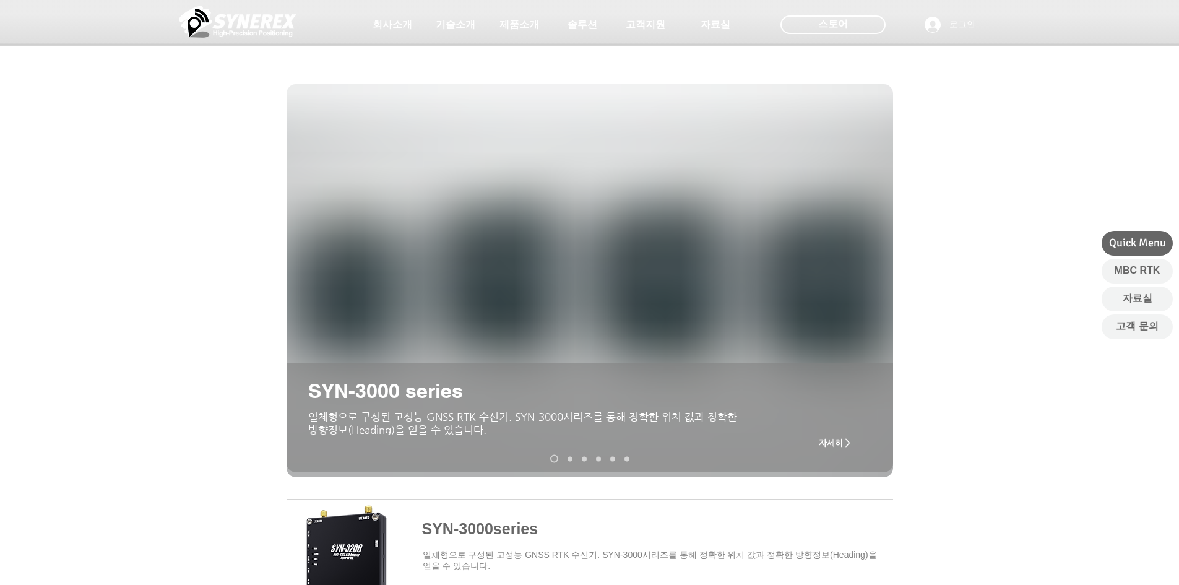
scroll to position [62, 0]
